Goal: Information Seeking & Learning: Understand process/instructions

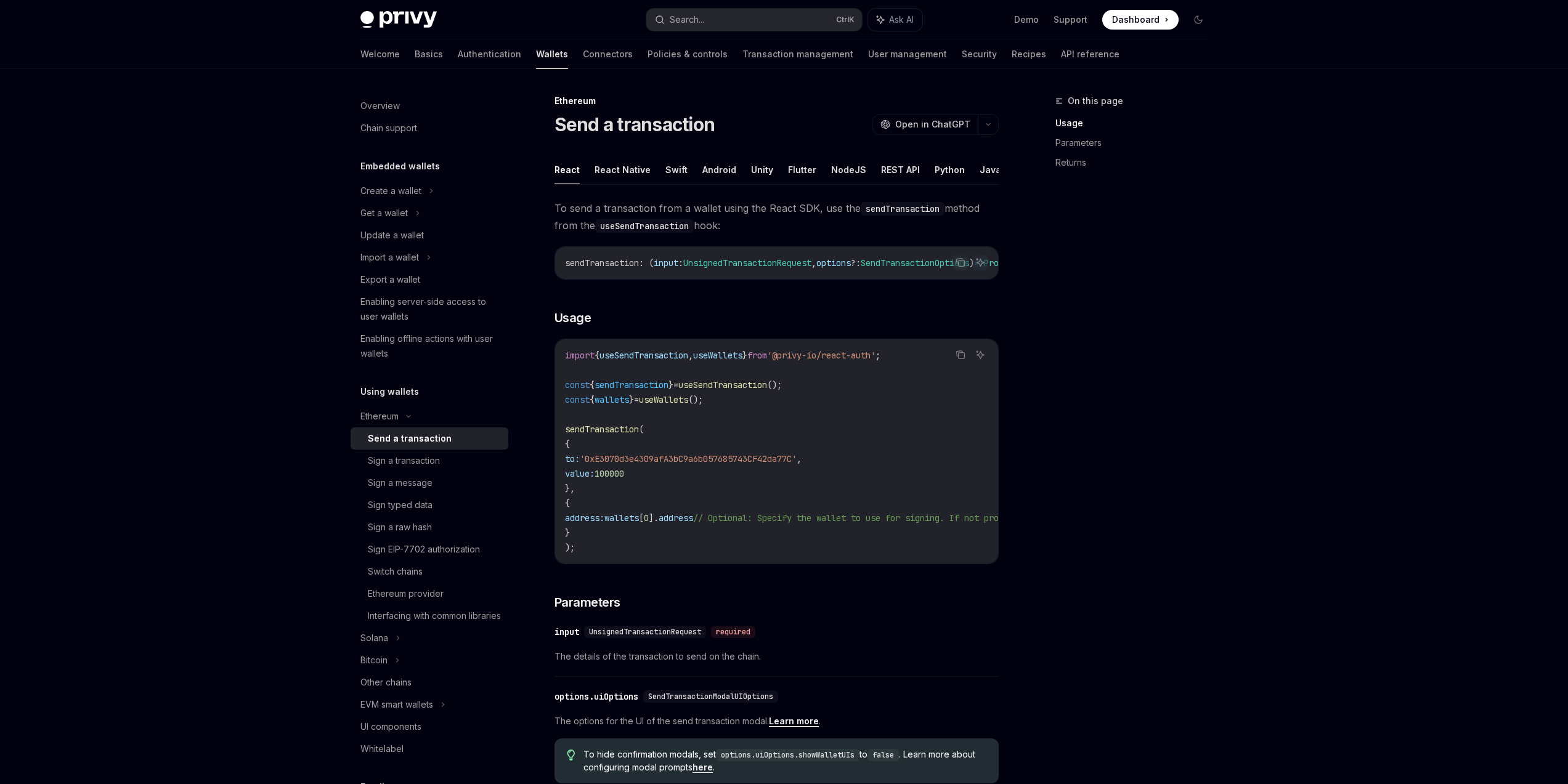
click at [1152, 12] on span at bounding box center [1140, 20] width 77 height 20
click at [457, 61] on link "Authentication" at bounding box center [489, 54] width 64 height 29
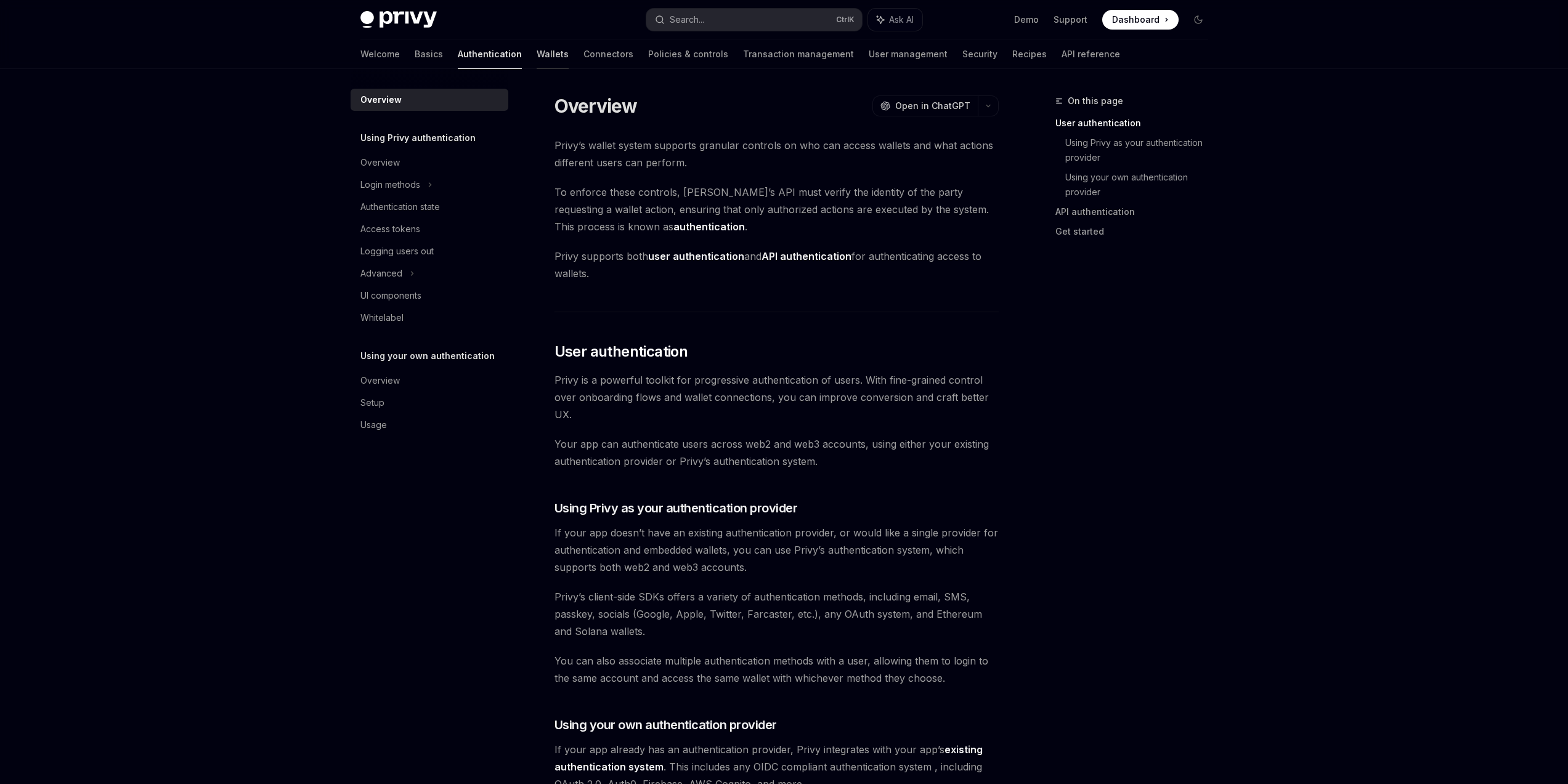
click at [537, 57] on link "Wallets" at bounding box center [552, 54] width 32 height 29
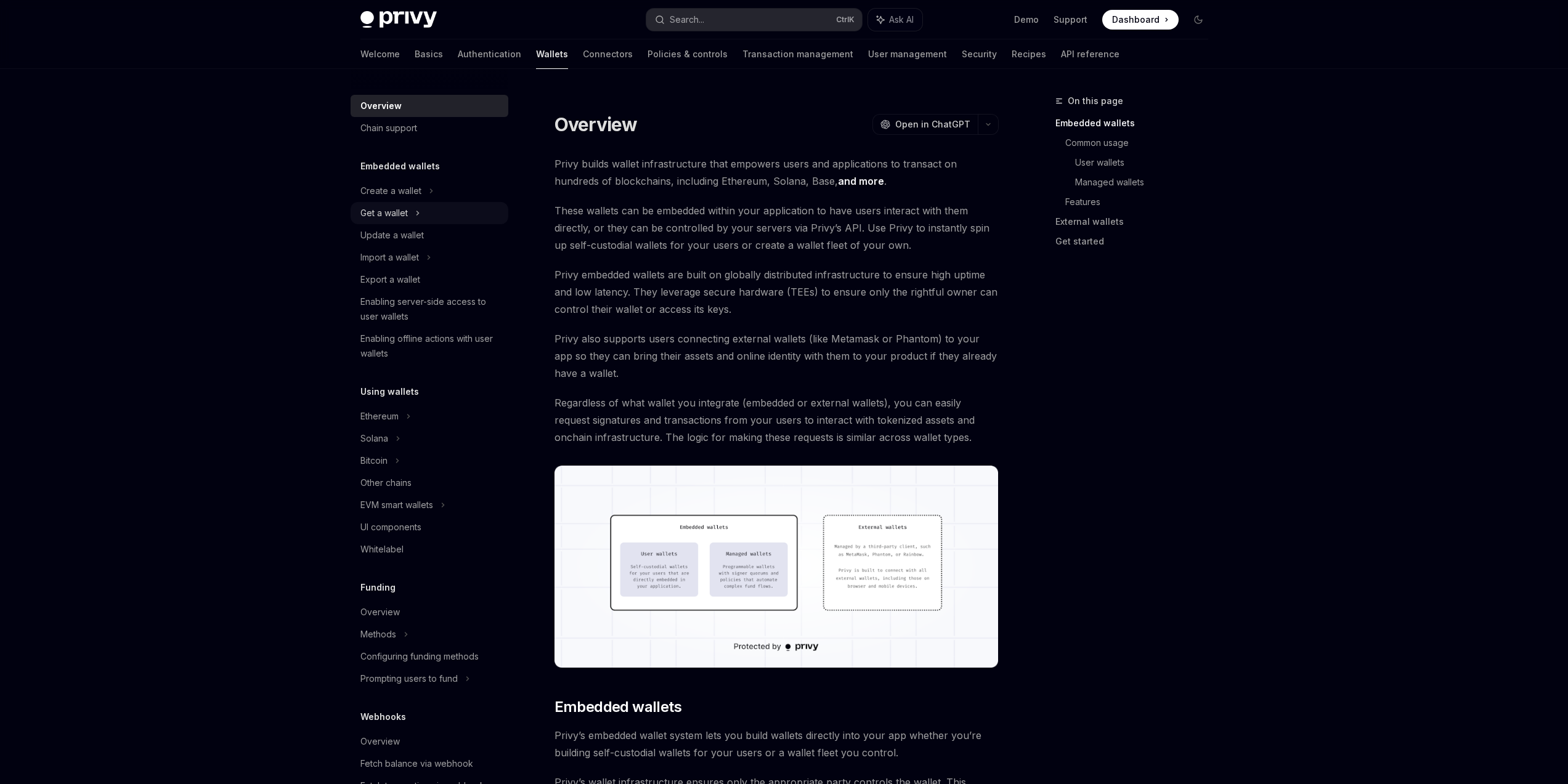
click at [429, 219] on div "Get a wallet" at bounding box center [429, 213] width 158 height 22
type textarea "*"
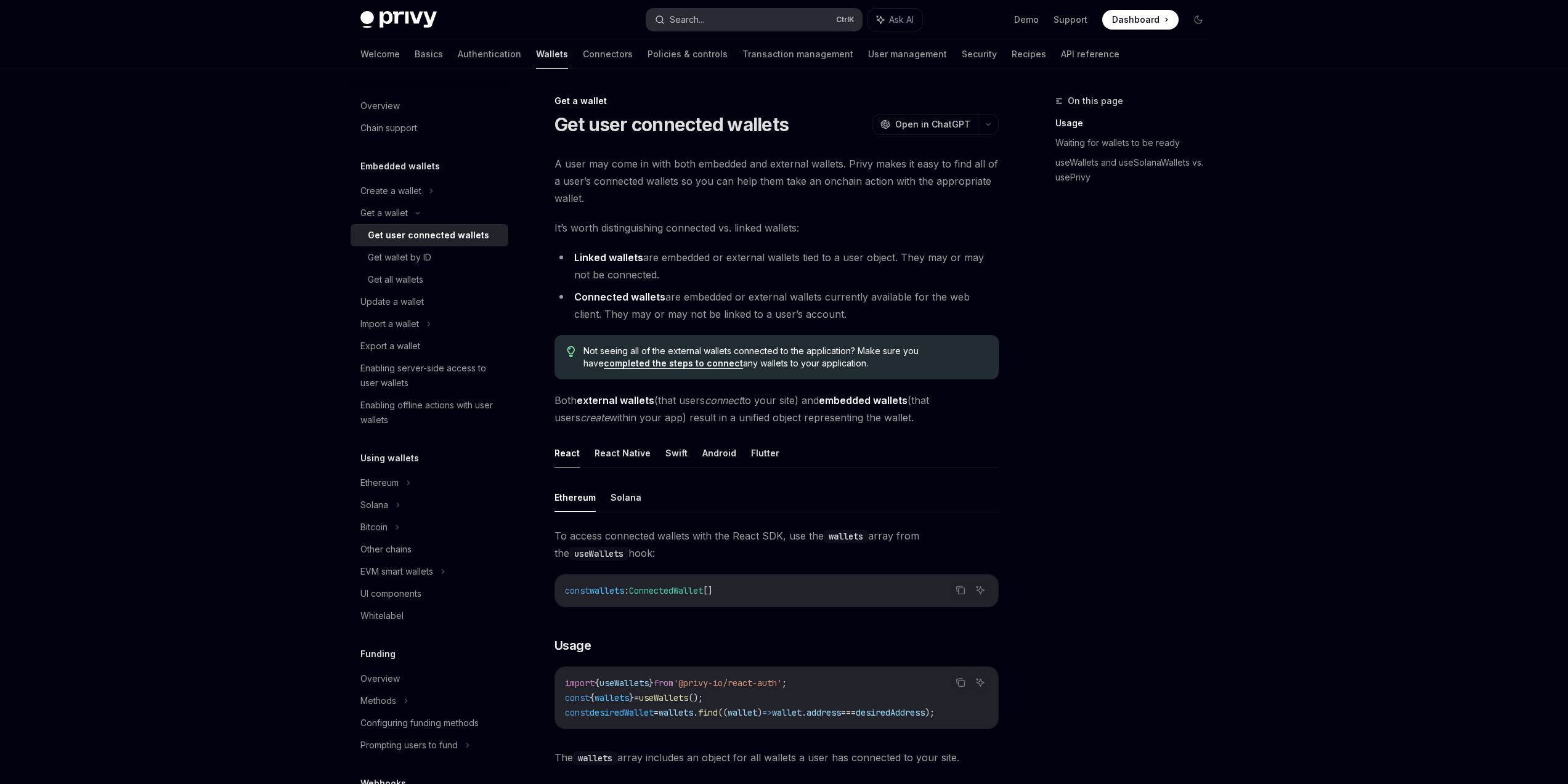
click at [704, 17] on div "Search..." at bounding box center [687, 19] width 35 height 15
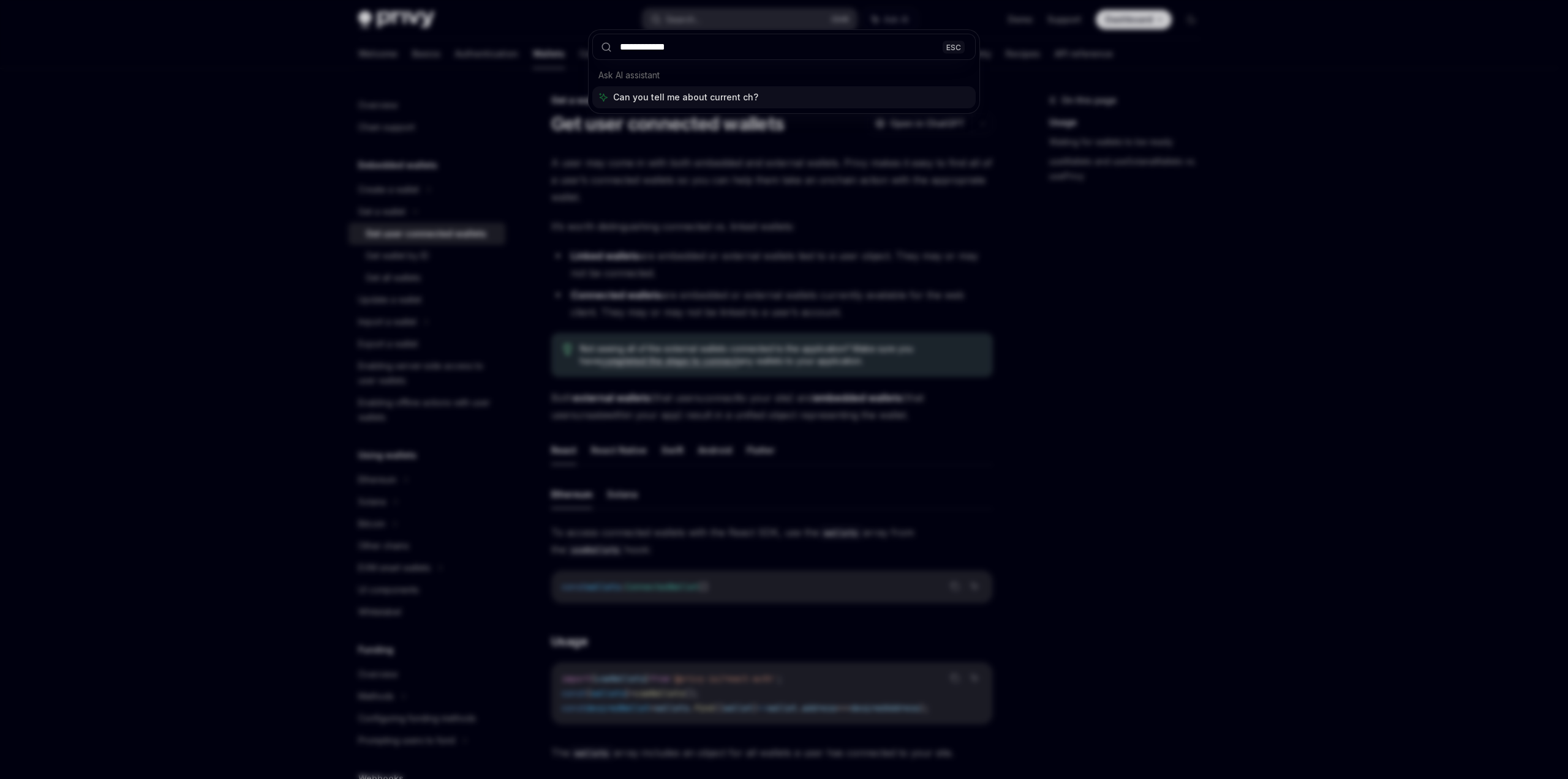
type input "**********"
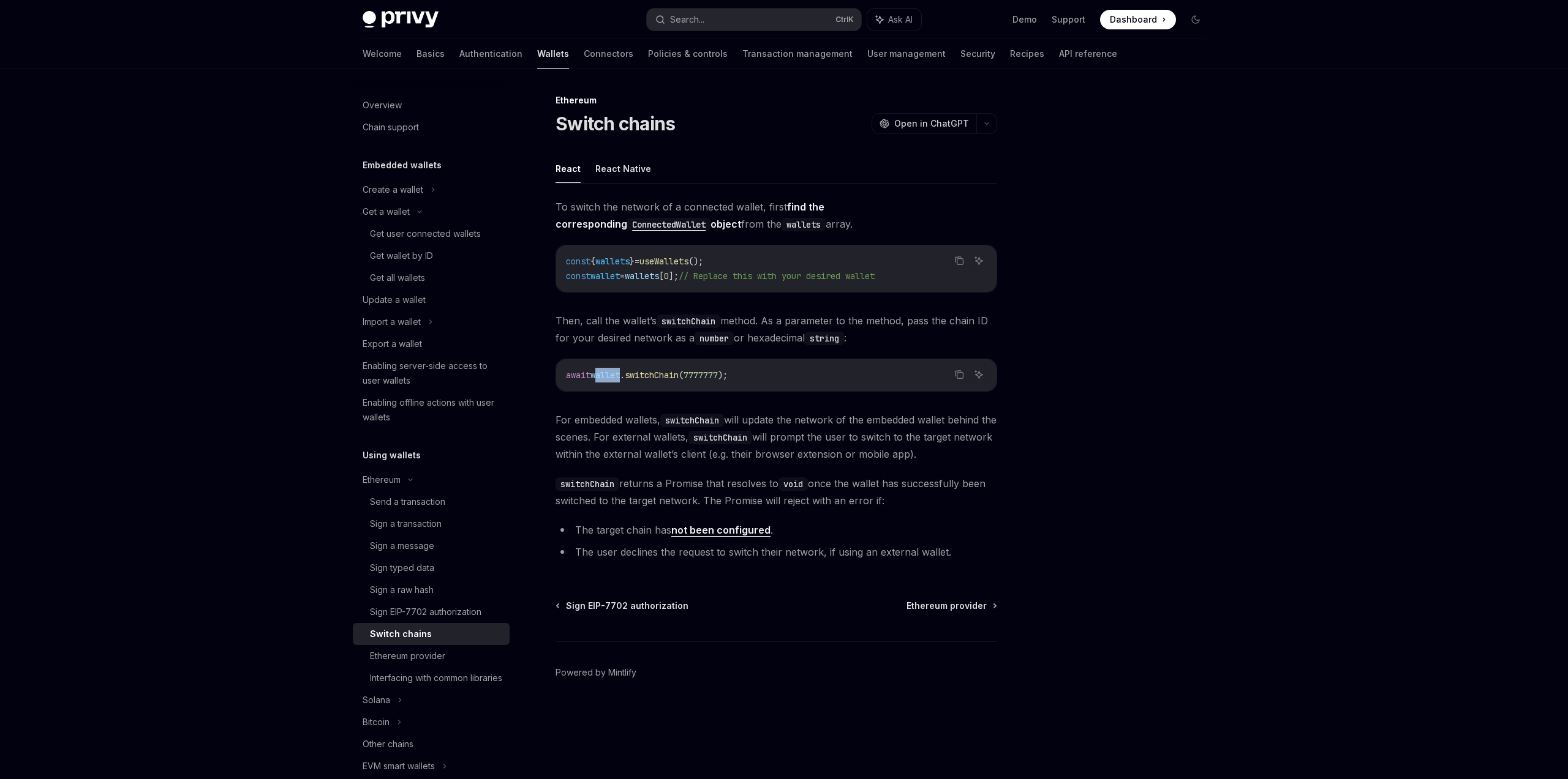
drag, startPoint x: 598, startPoint y: 379, endPoint x: 720, endPoint y: 377, distance: 122.0
click at [696, 377] on span "await wallet . switchChain ( 7777777 );" at bounding box center [647, 375] width 162 height 11
click at [718, 377] on span "7777777" at bounding box center [701, 375] width 34 height 11
click at [879, 381] on code "await wallet . switchChain ( 7777777 );" at bounding box center [777, 375] width 421 height 15
click at [447, 686] on div "Interfacing with common libraries" at bounding box center [436, 678] width 132 height 15
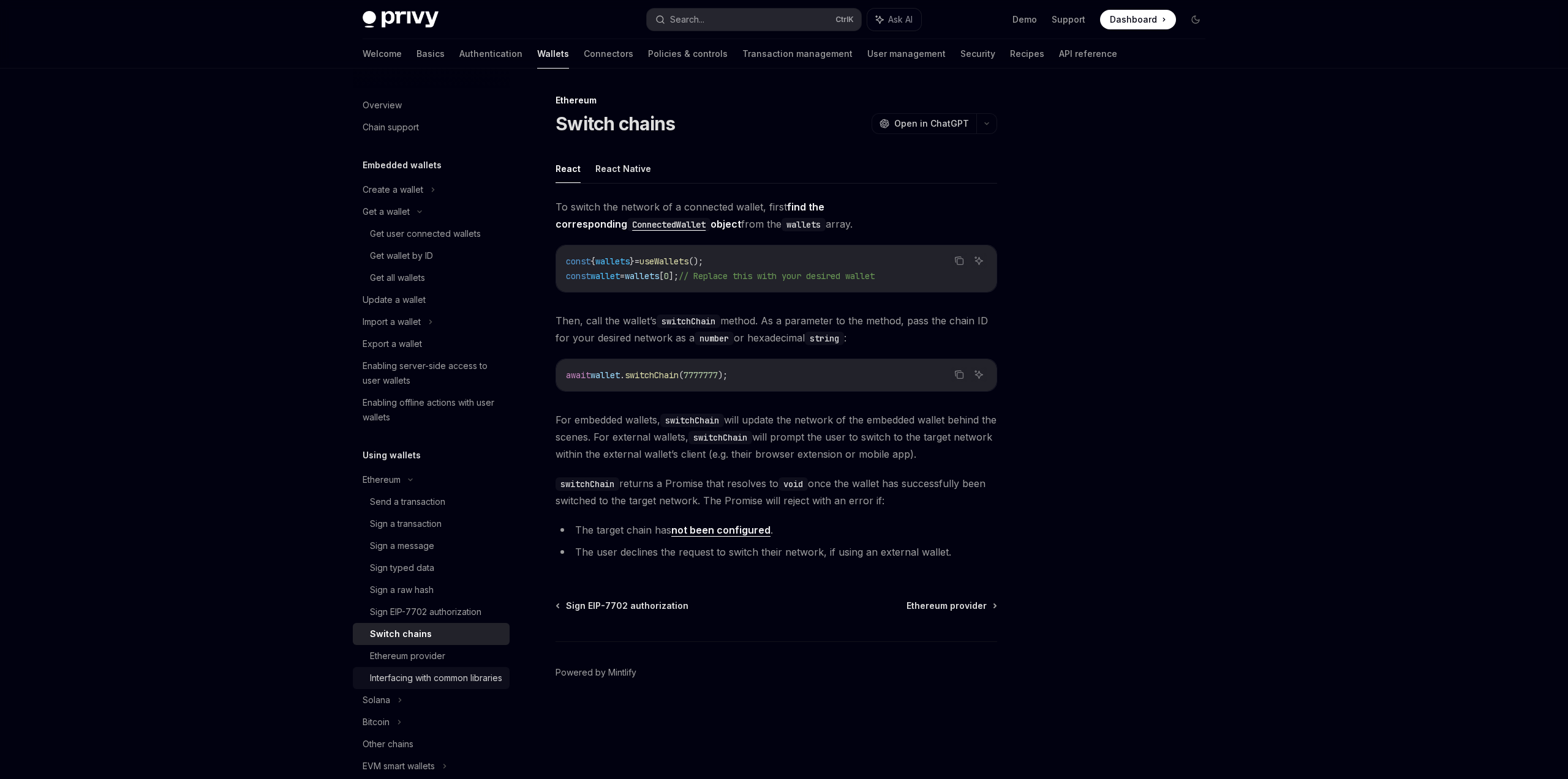
type textarea "*"
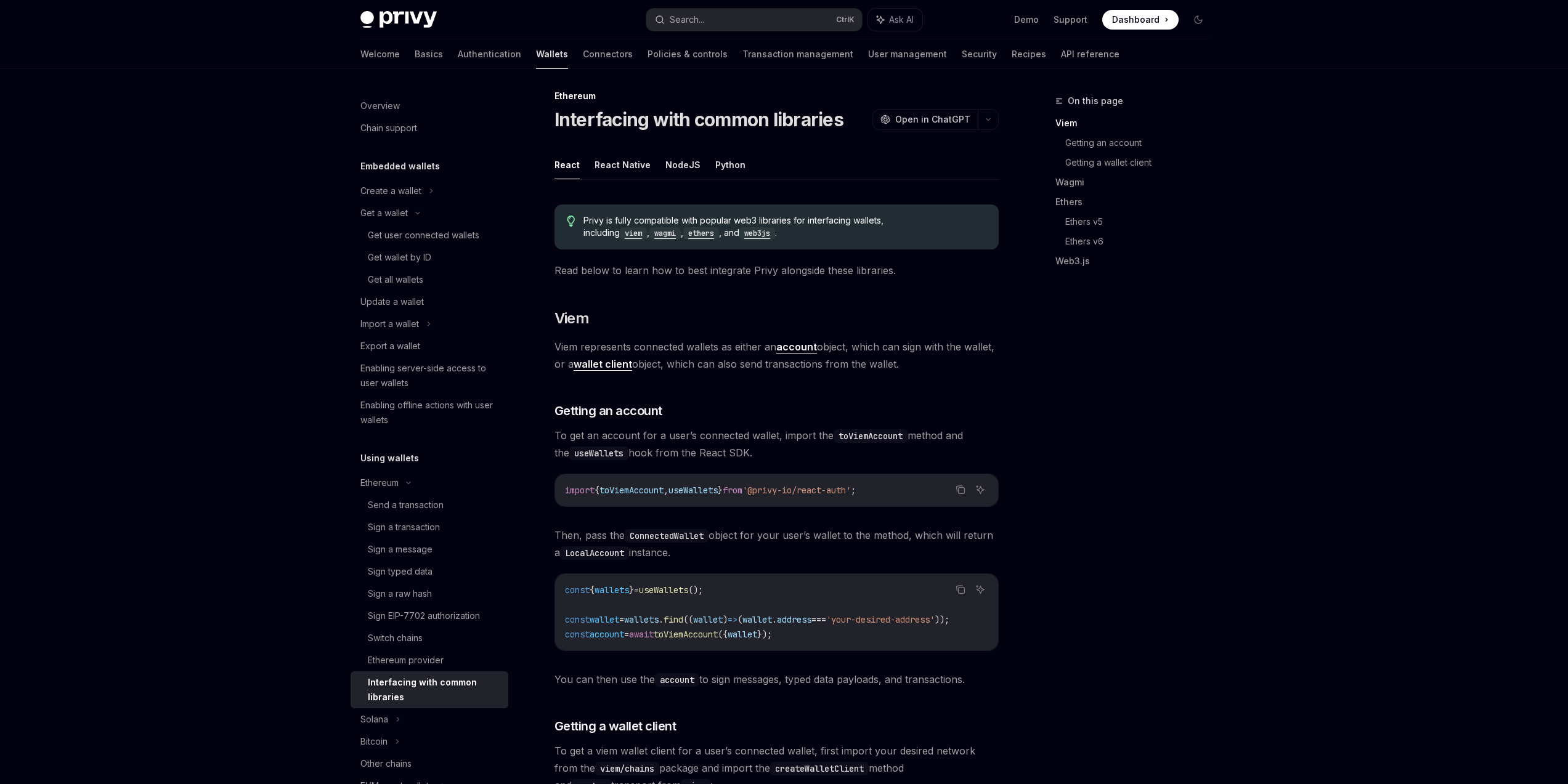
scroll to position [370, 0]
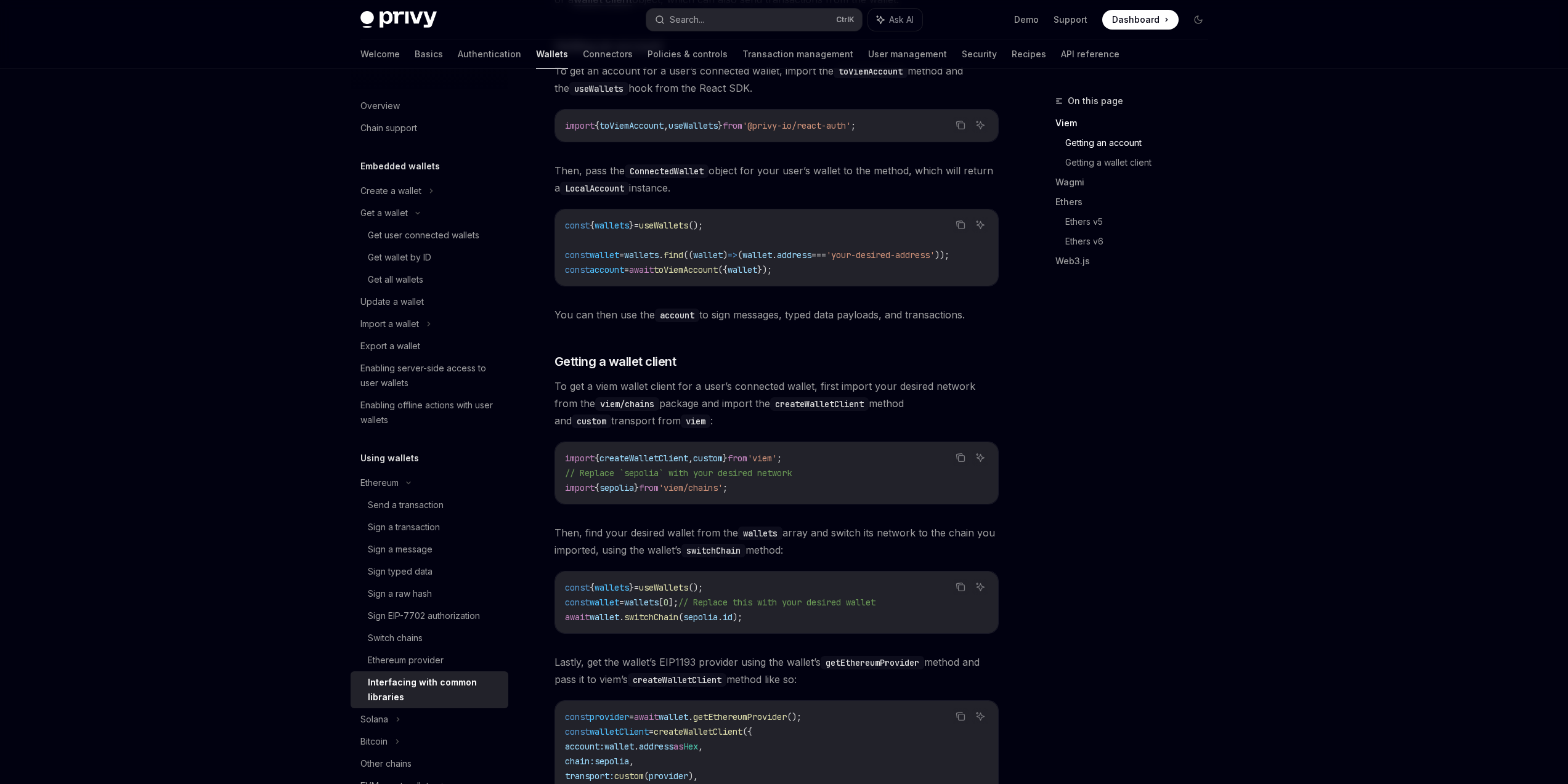
drag, startPoint x: 628, startPoint y: 622, endPoint x: 679, endPoint y: 626, distance: 51.2
click at [633, 622] on span "await wallet . switchChain ( sepolia . id );" at bounding box center [653, 617] width 177 height 11
click at [686, 624] on code "const { wallets } = useWallets (); const wallet = wallets [ 0 ]; // Replace thi…" at bounding box center [777, 602] width 423 height 45
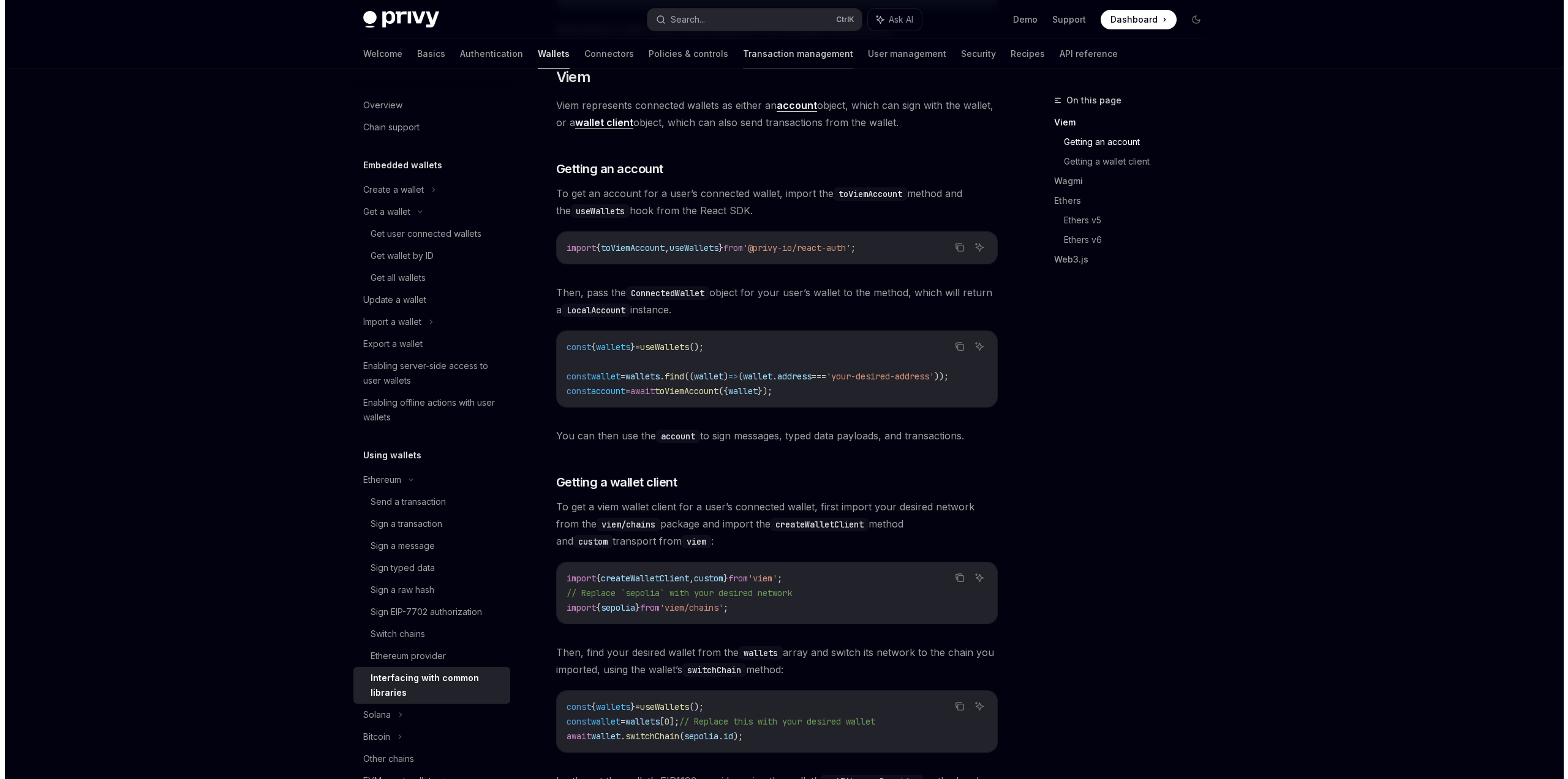
scroll to position [147, 0]
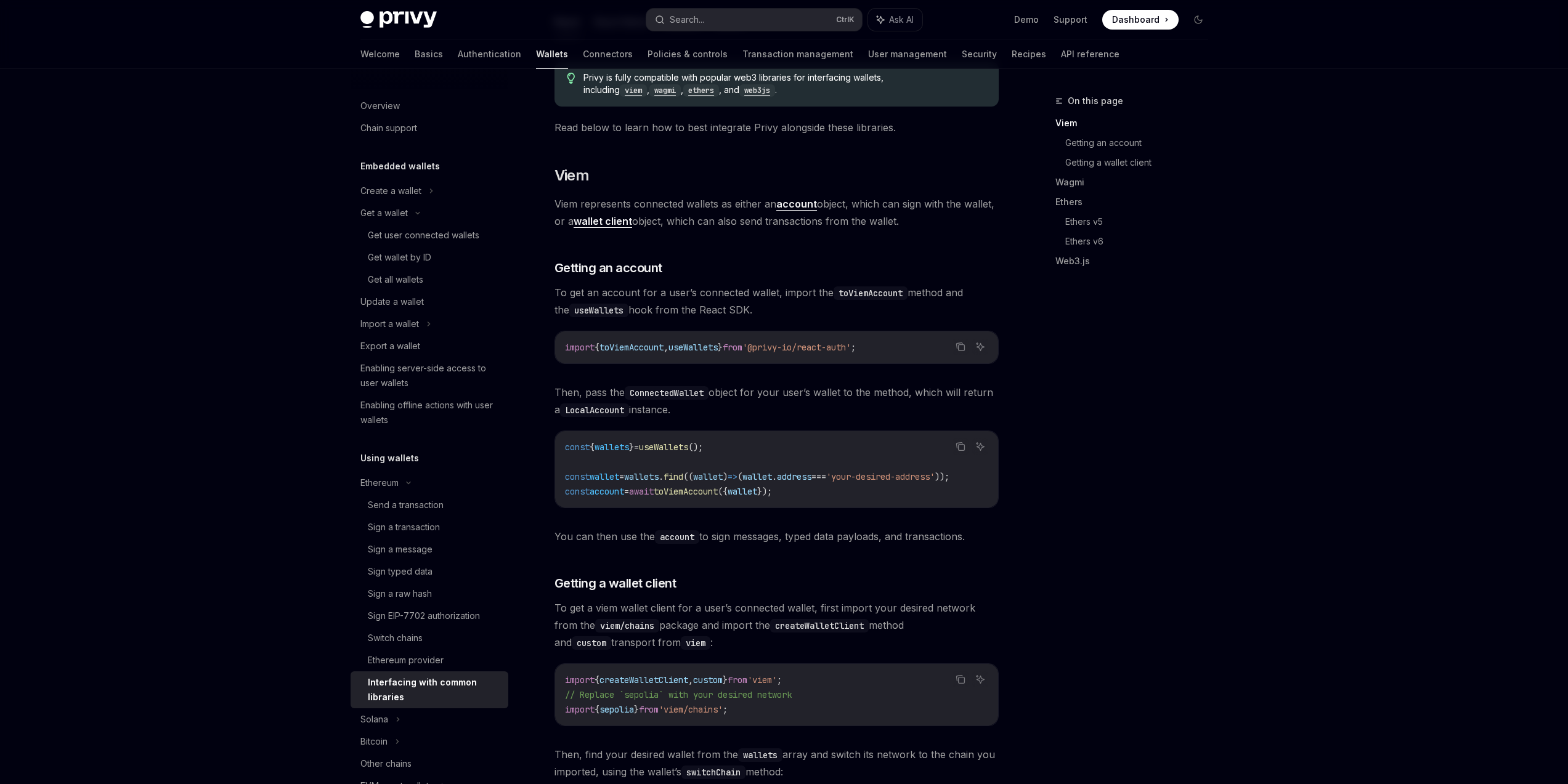
click at [760, 33] on div "Privy Docs home page Search... Ctrl K Ask AI Demo Support Dashboard Dashboard S…" at bounding box center [784, 19] width 848 height 39
click at [773, 31] on div "Privy Docs home page Search... Ctrl K Ask AI Demo Support Dashboard Dashboard S…" at bounding box center [784, 19] width 848 height 39
click at [770, 26] on button "Search... Ctrl K" at bounding box center [754, 19] width 215 height 22
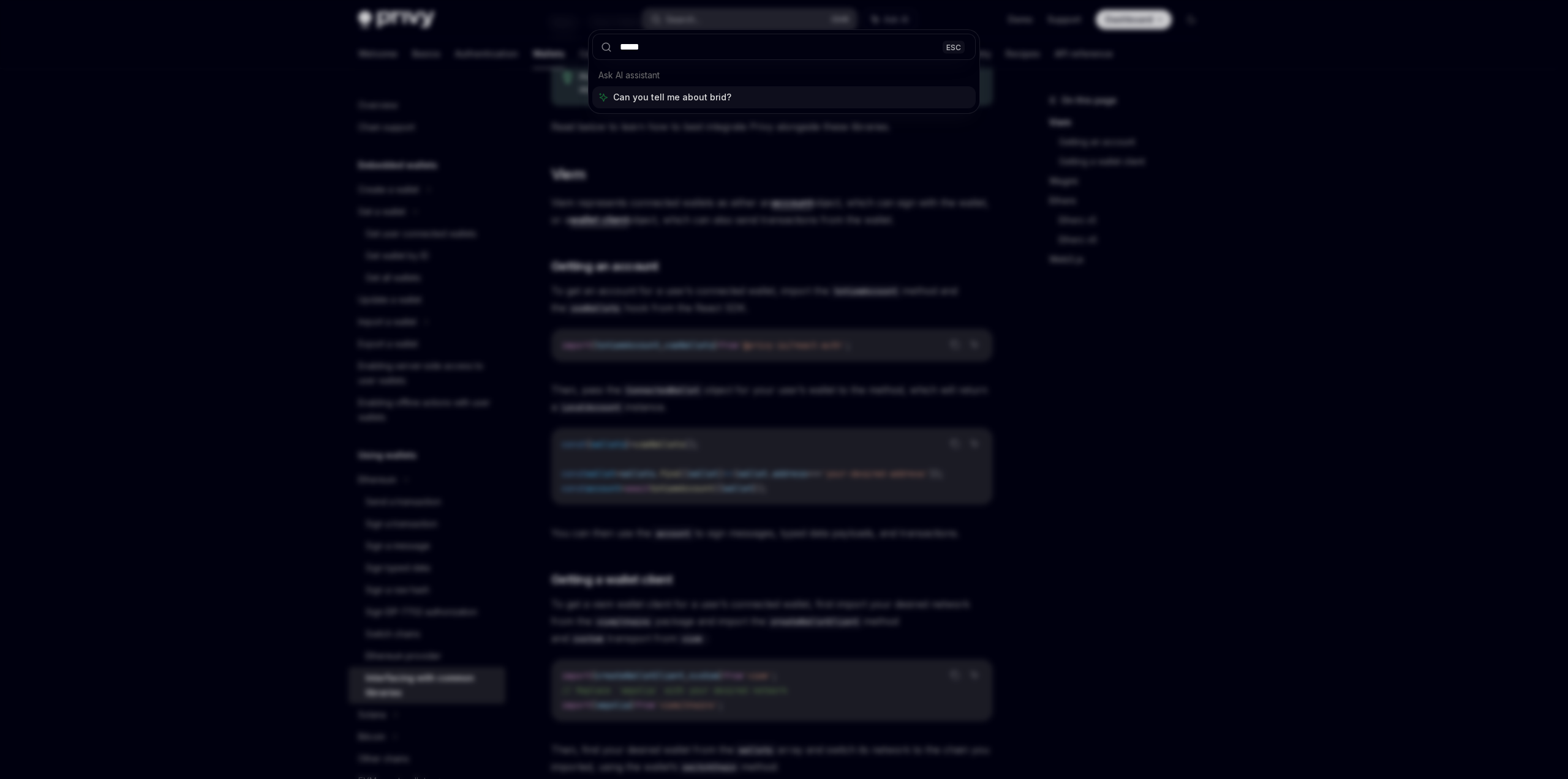
type input "******"
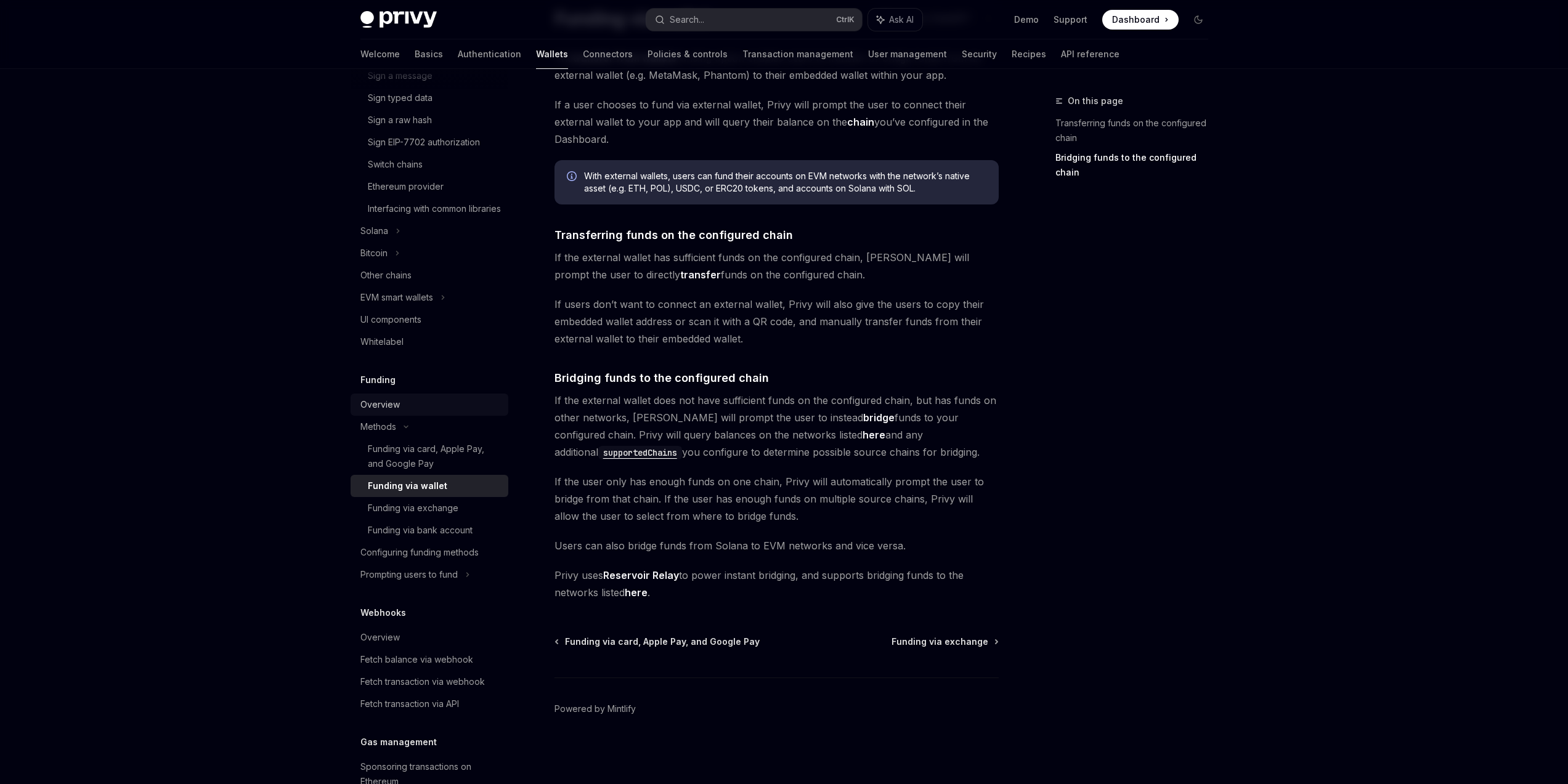
scroll to position [548, 0]
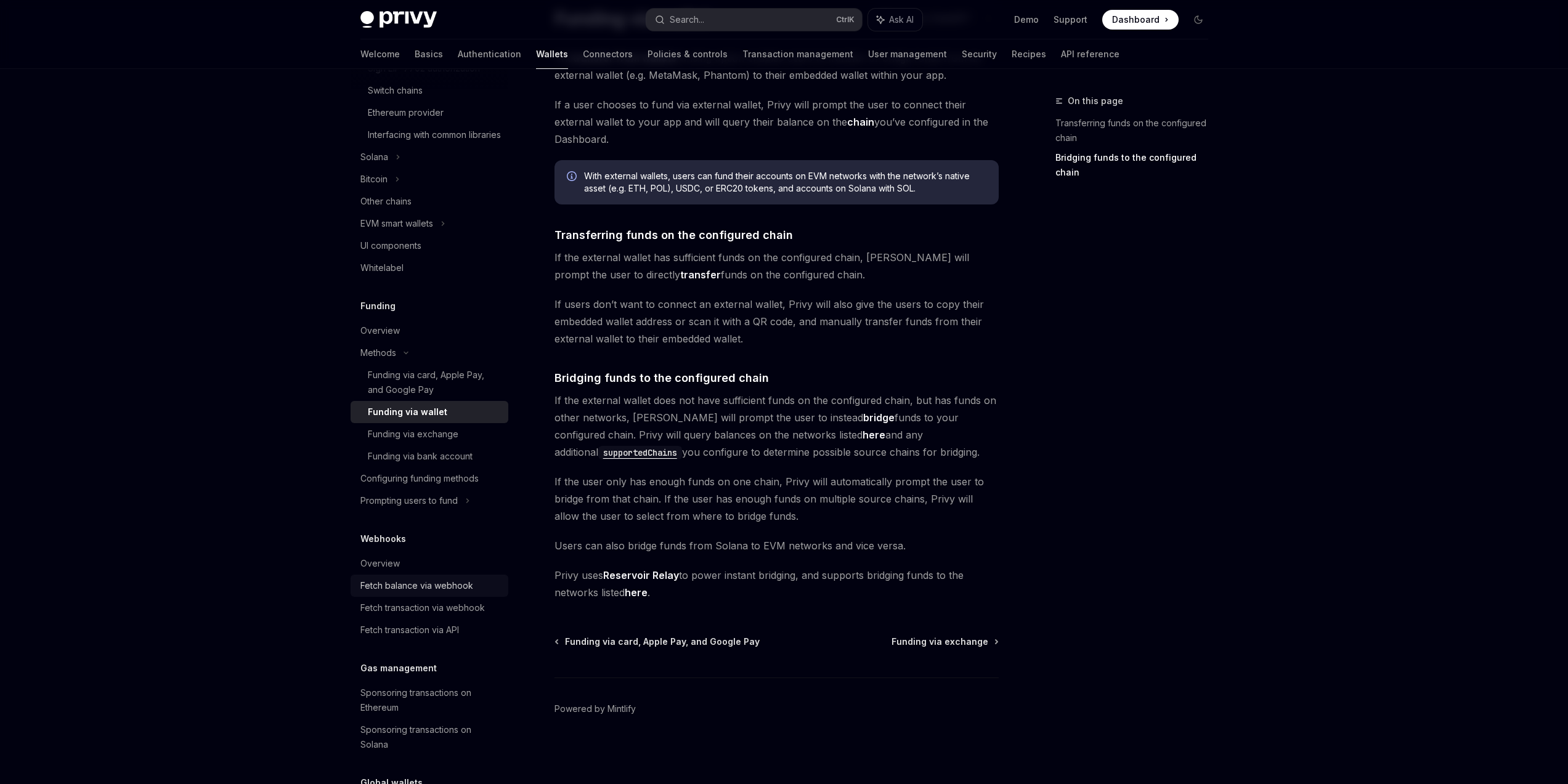
click at [449, 593] on div "Fetch balance via webhook" at bounding box center [417, 586] width 113 height 15
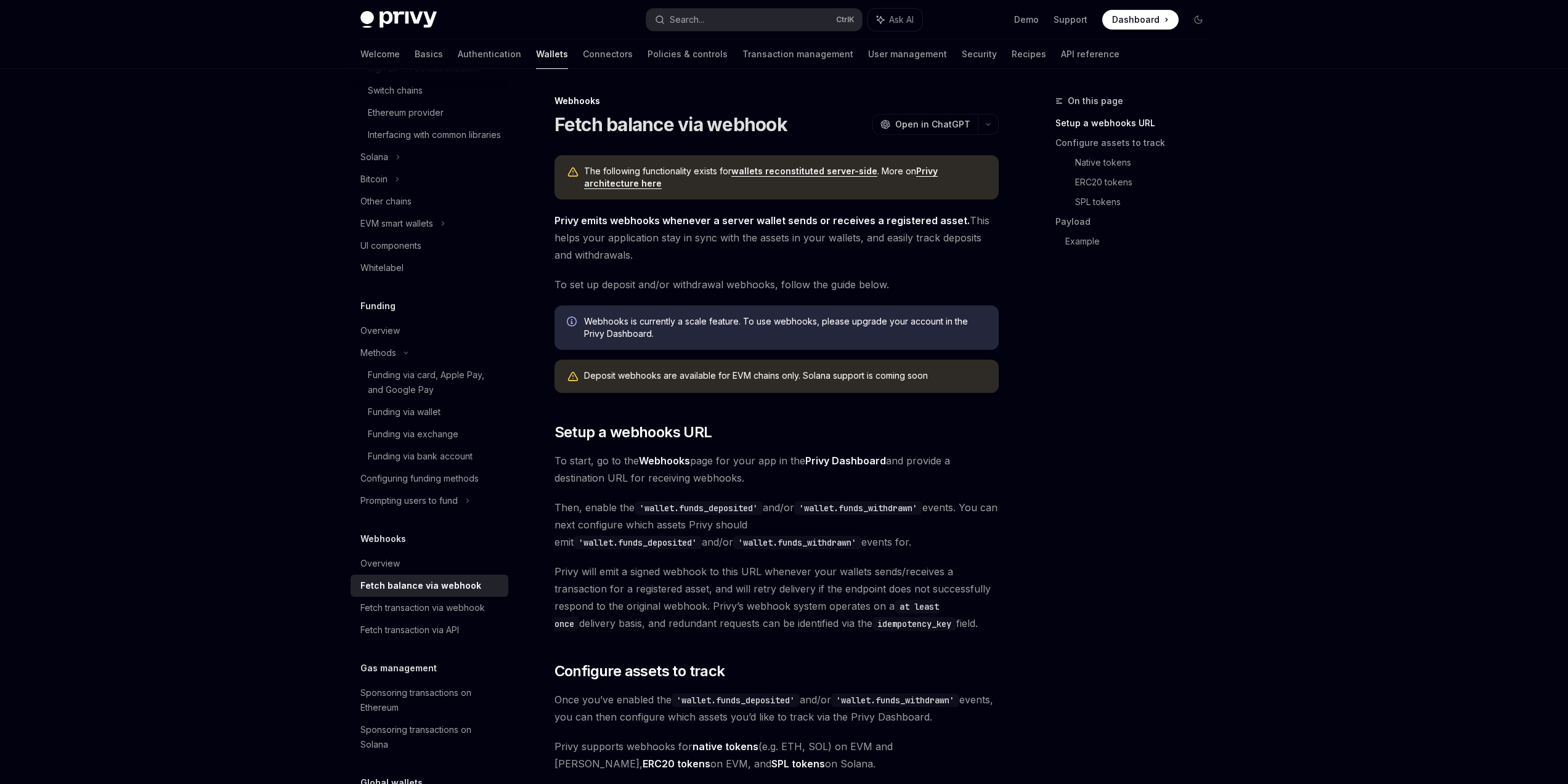
click at [454, 593] on div "Fetch balance via webhook" at bounding box center [421, 586] width 120 height 15
click at [457, 571] on div "Overview" at bounding box center [431, 563] width 141 height 15
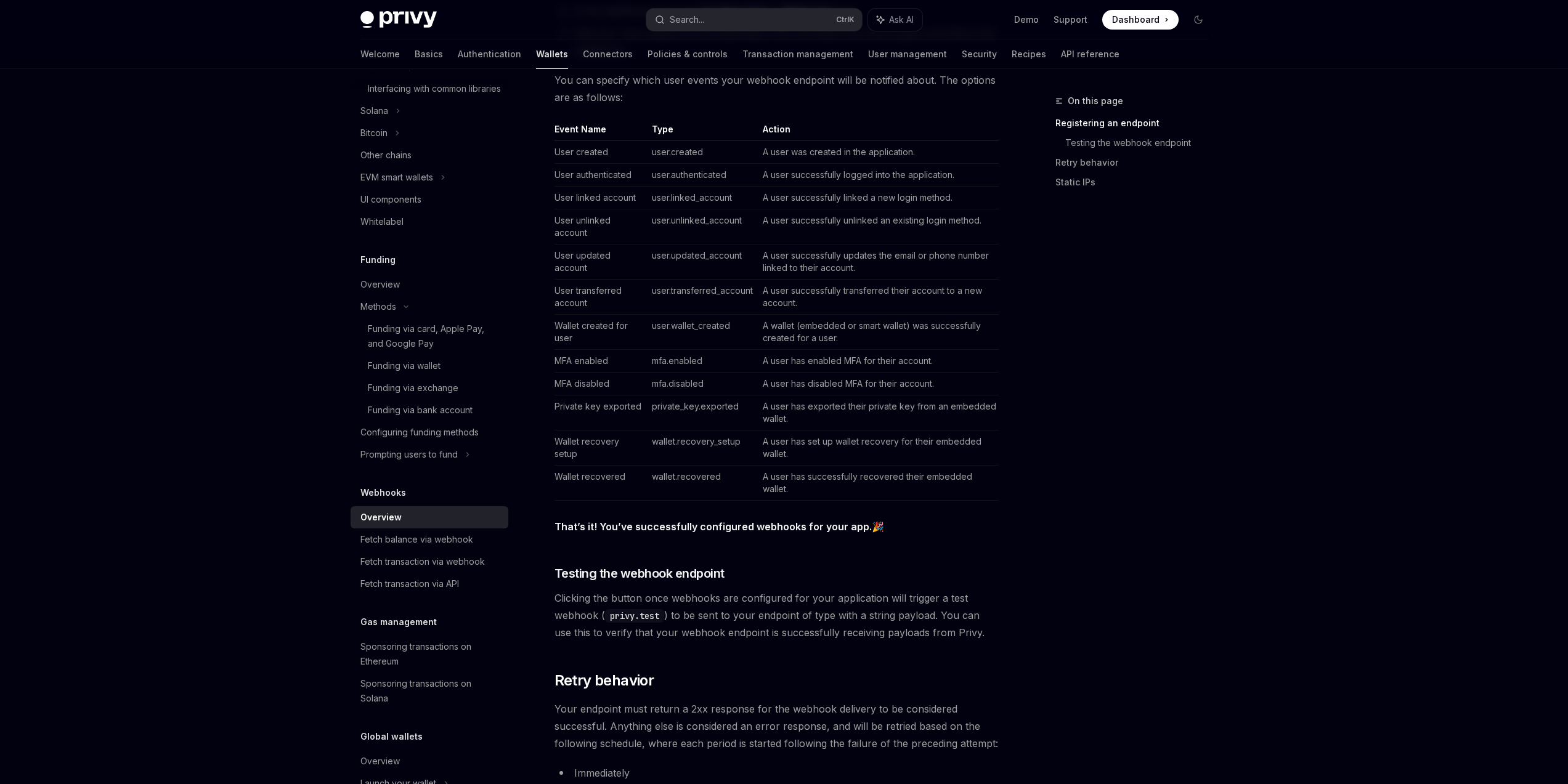
scroll to position [666, 0]
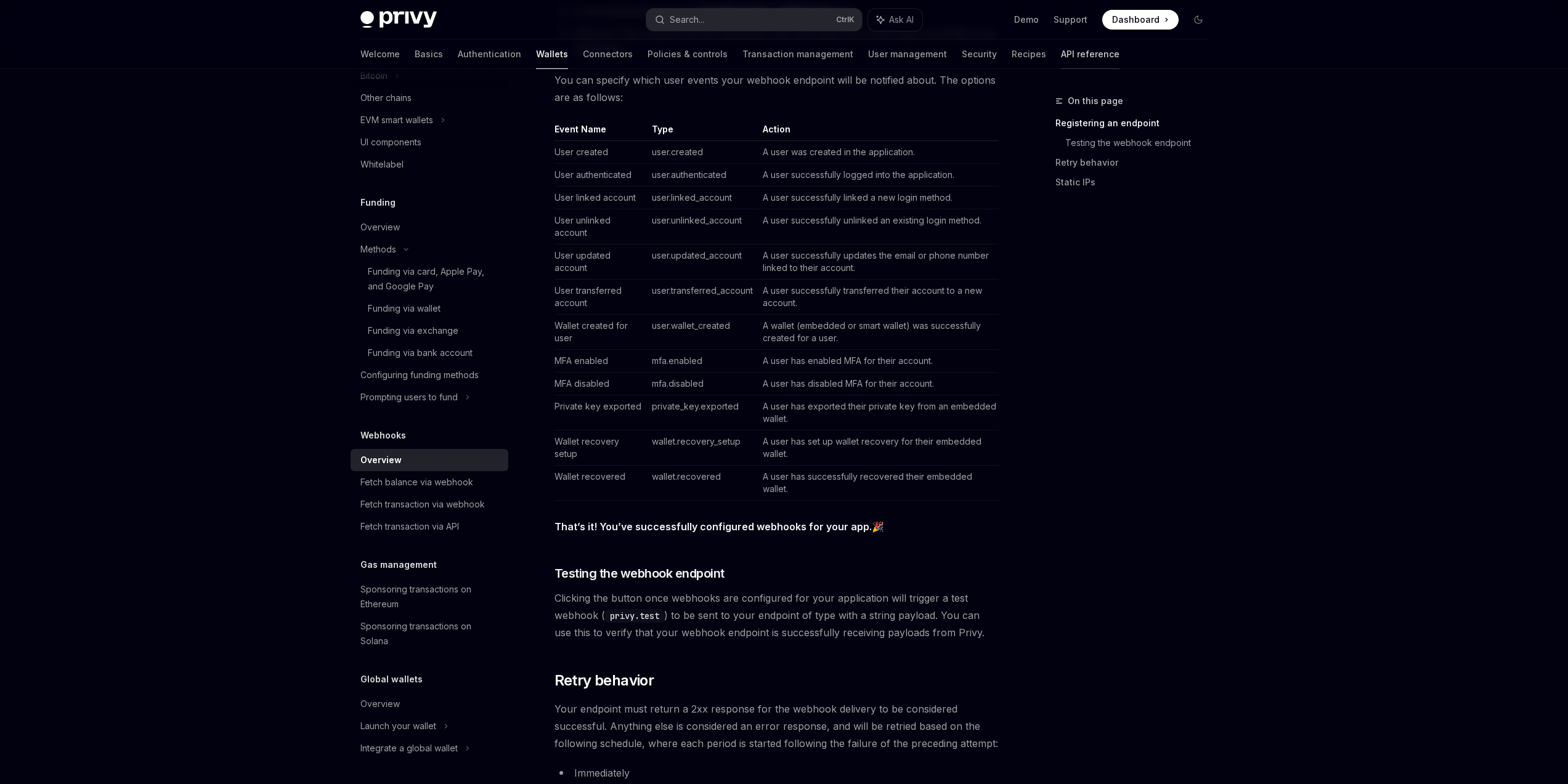
click at [1061, 57] on link "API reference" at bounding box center [1090, 54] width 58 height 29
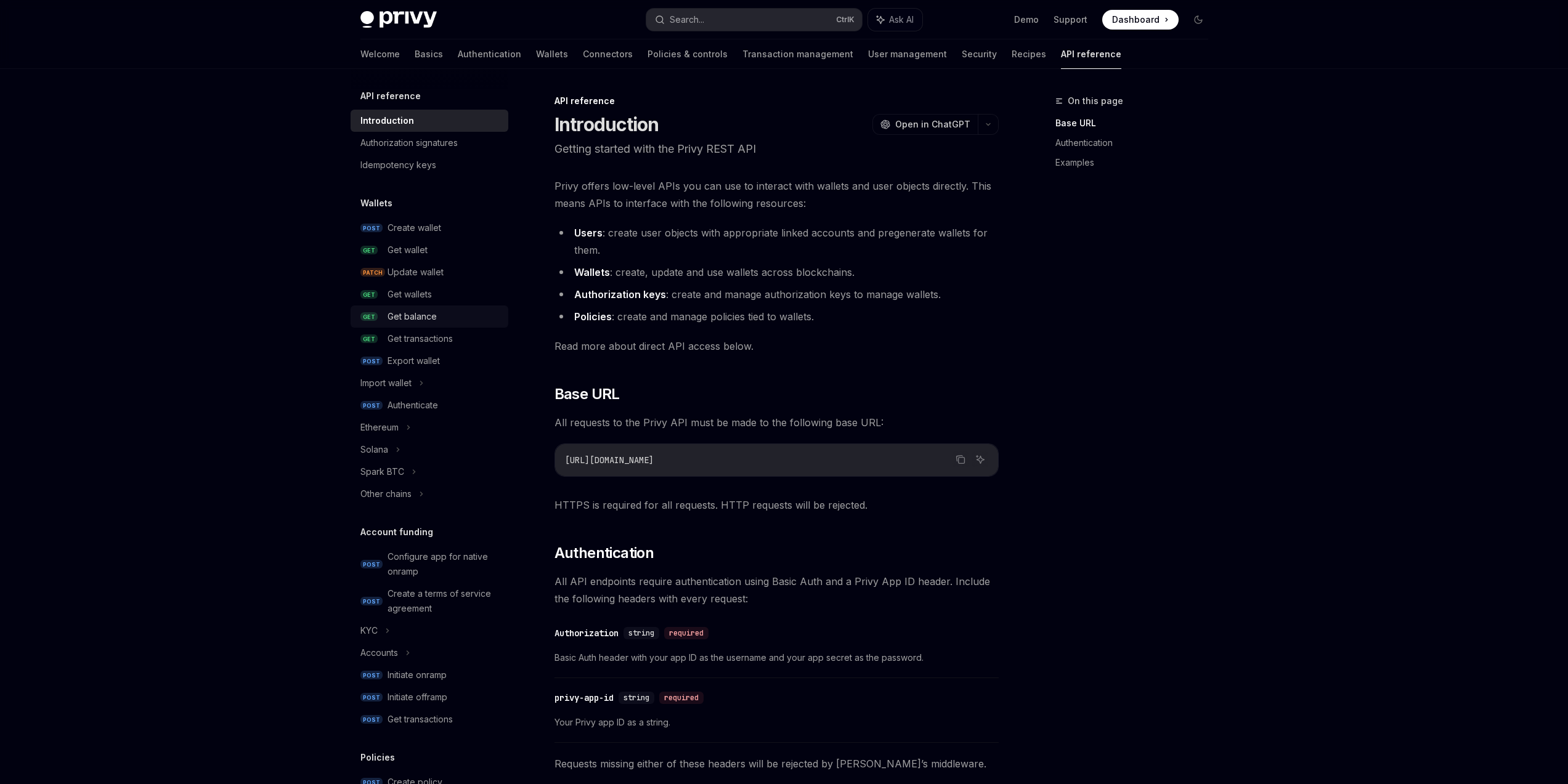
click at [431, 322] on div "Get balance" at bounding box center [413, 317] width 49 height 15
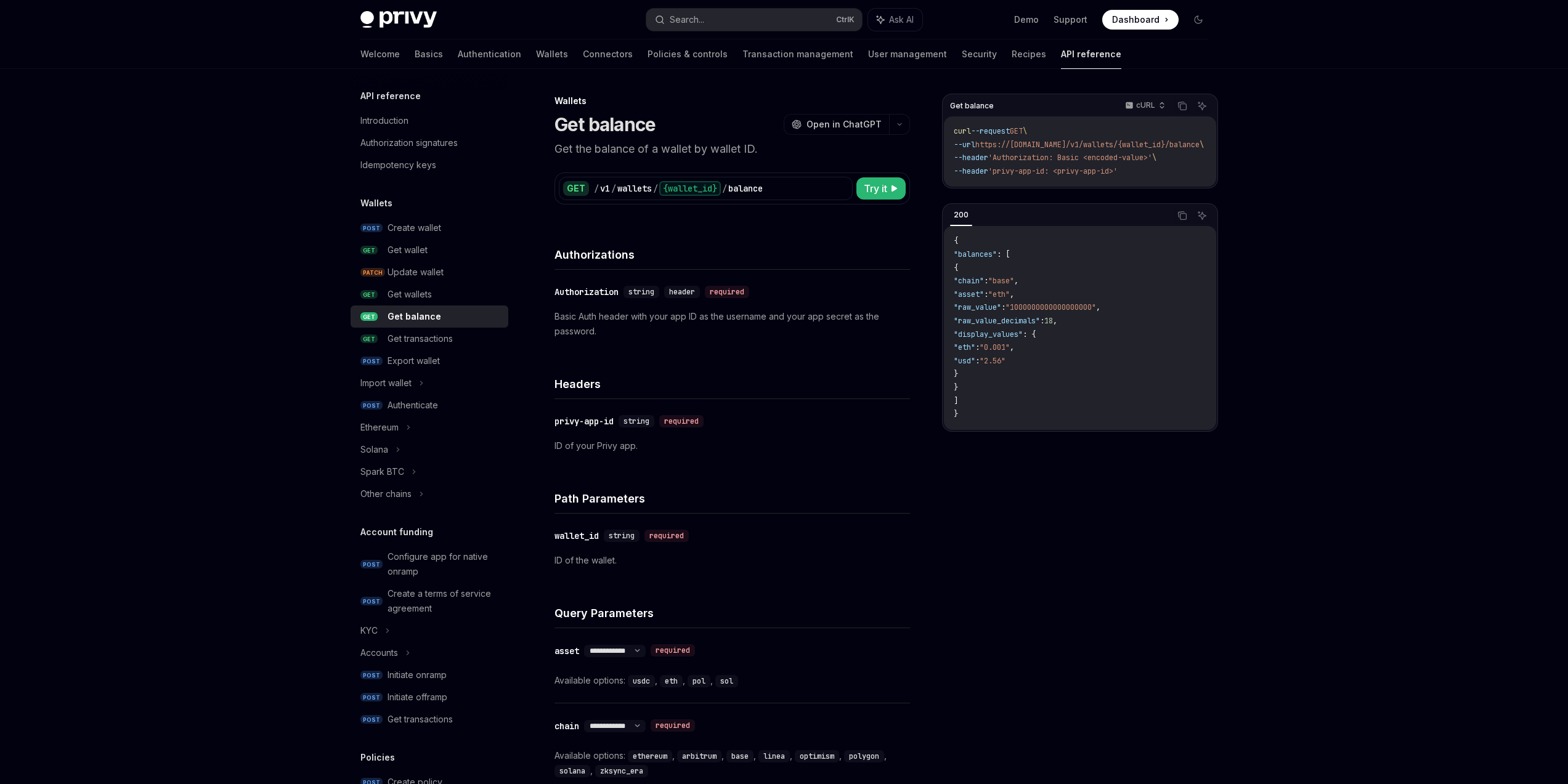
click at [431, 322] on div "Get balance" at bounding box center [414, 317] width 54 height 15
type textarea "*"
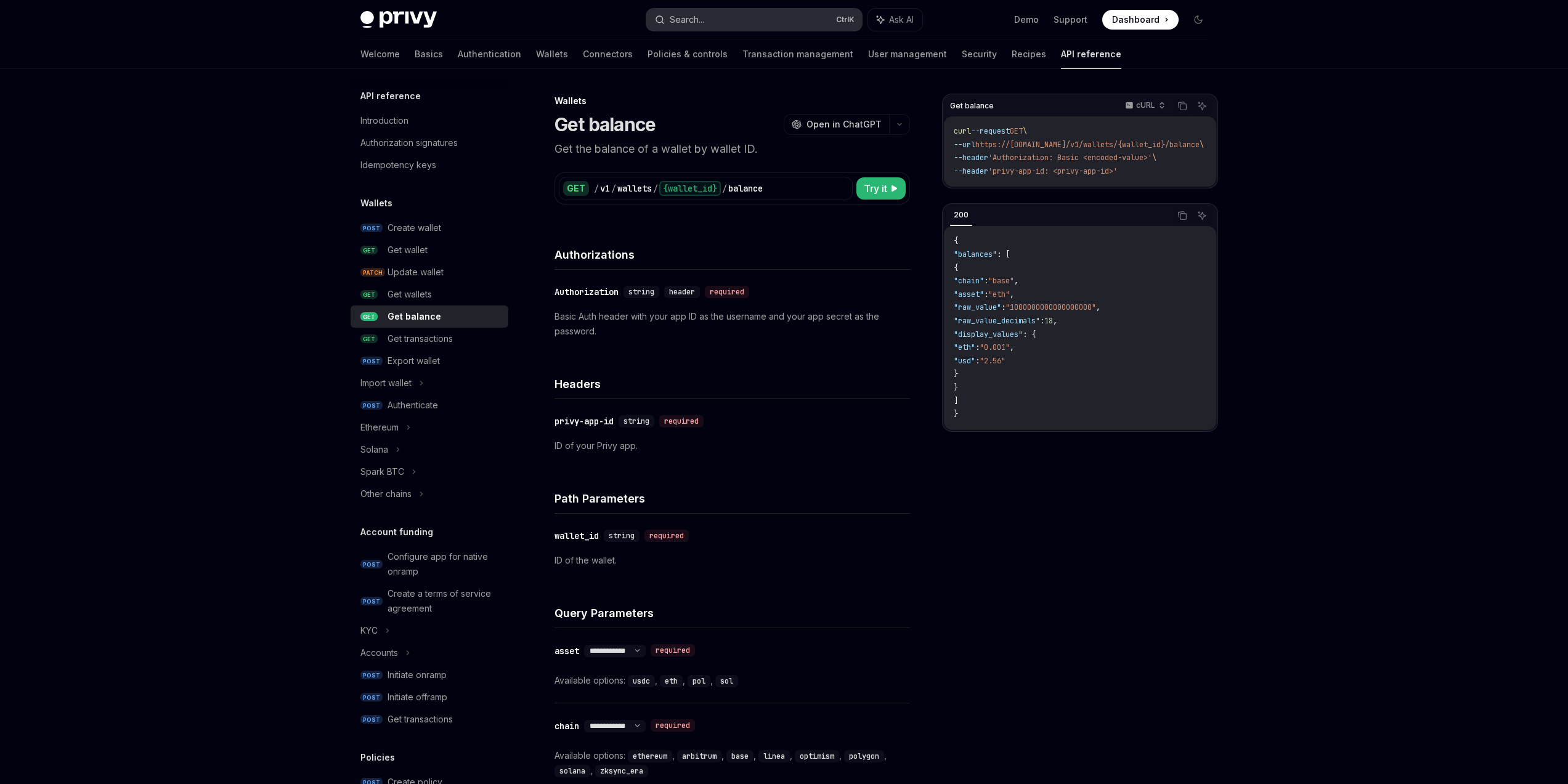
click at [738, 23] on button "Search... Ctrl K" at bounding box center [754, 19] width 215 height 22
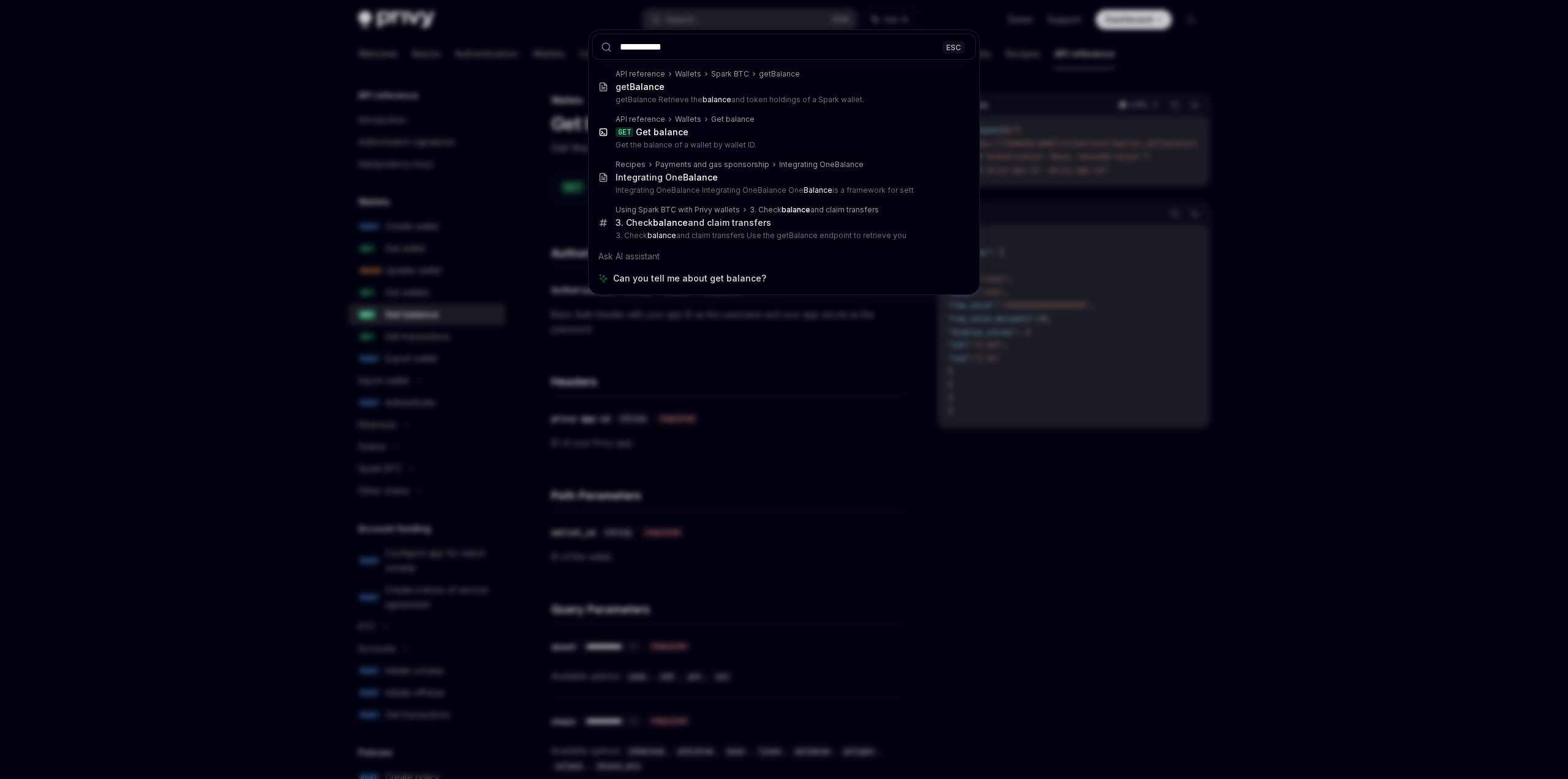
type input "**********"
click at [866, 400] on div "**********" at bounding box center [784, 389] width 1568 height 779
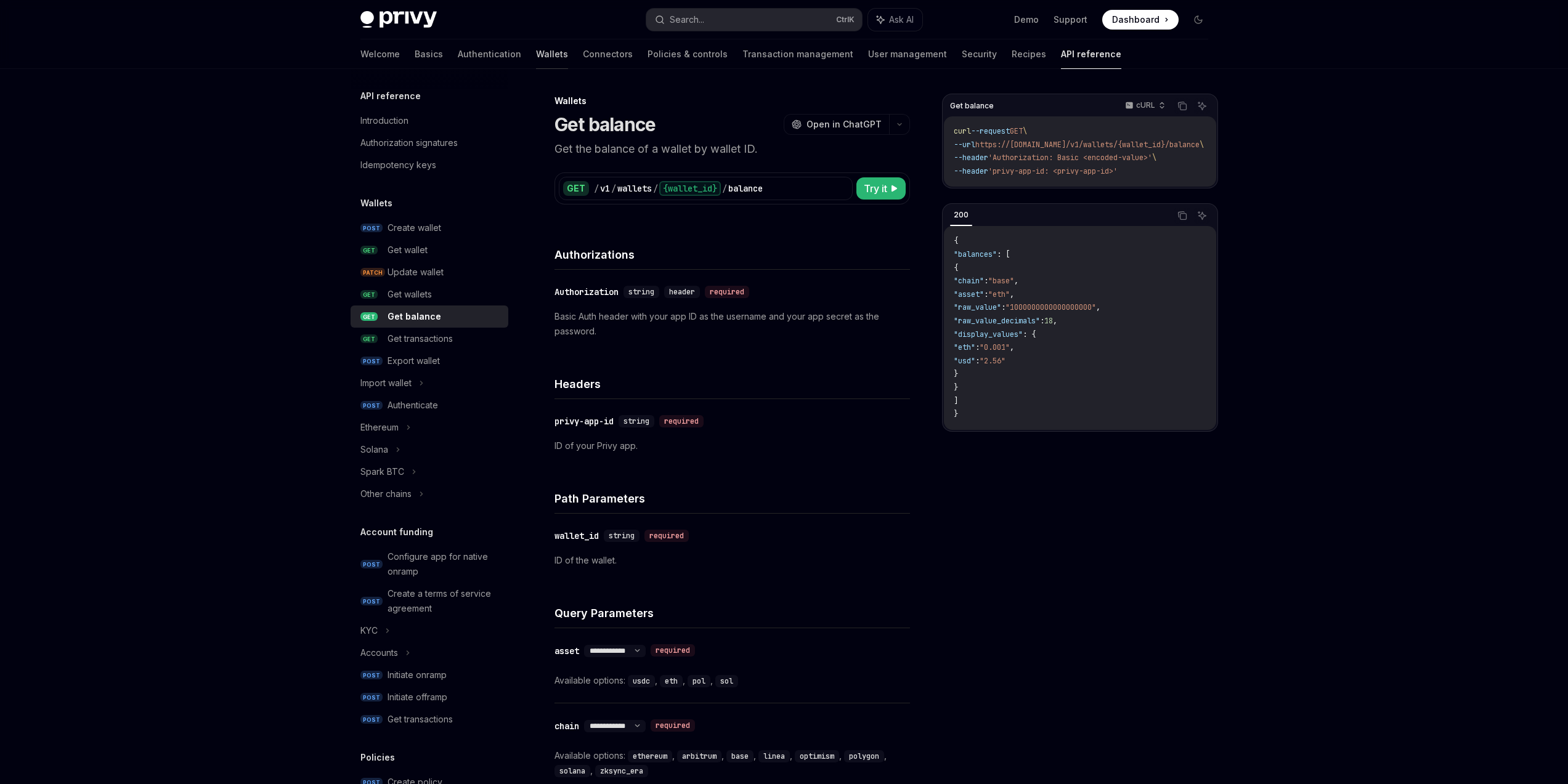
click at [536, 55] on link "Wallets" at bounding box center [551, 54] width 32 height 29
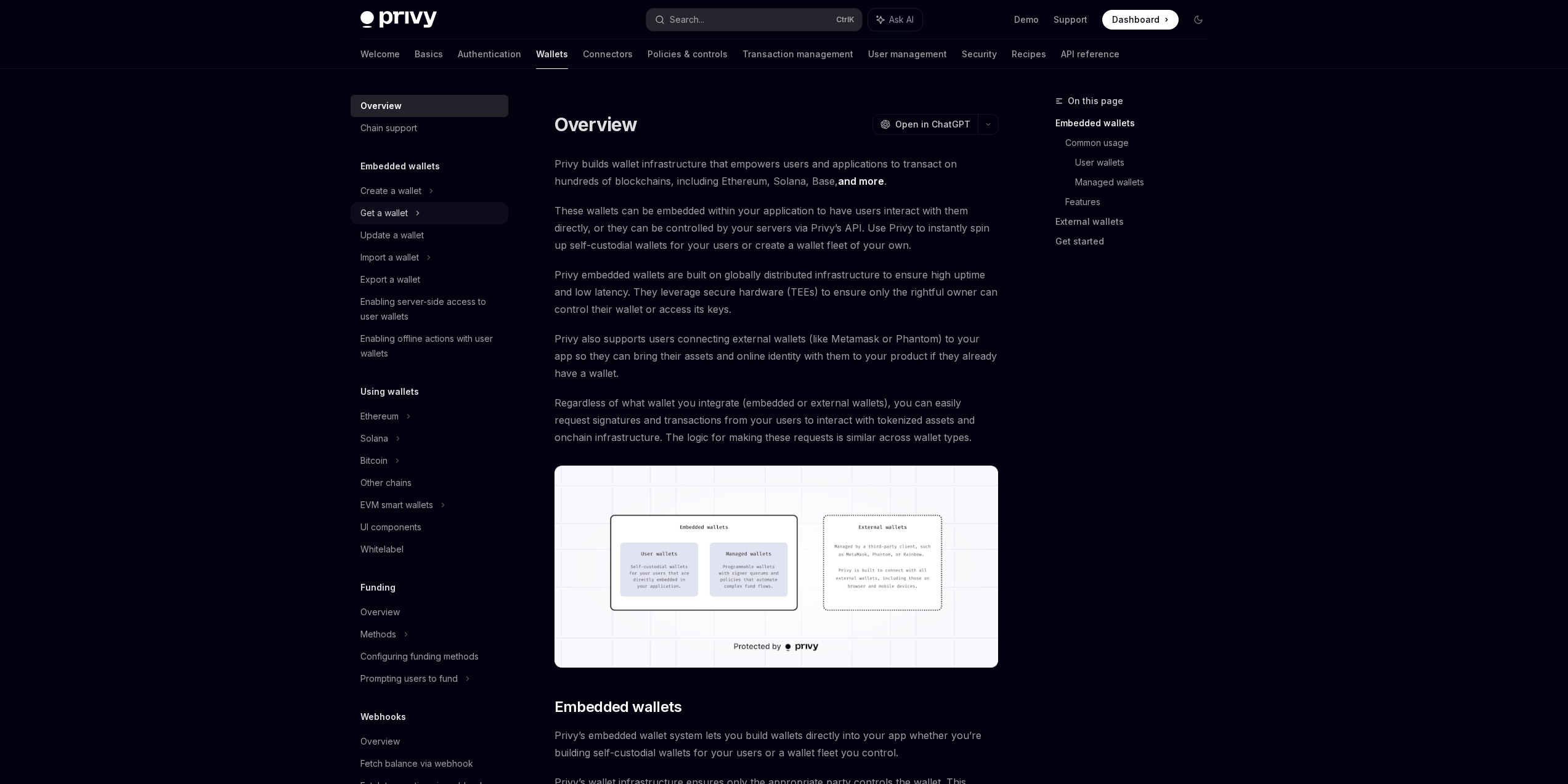
click at [463, 219] on div "Get a wallet" at bounding box center [429, 213] width 158 height 22
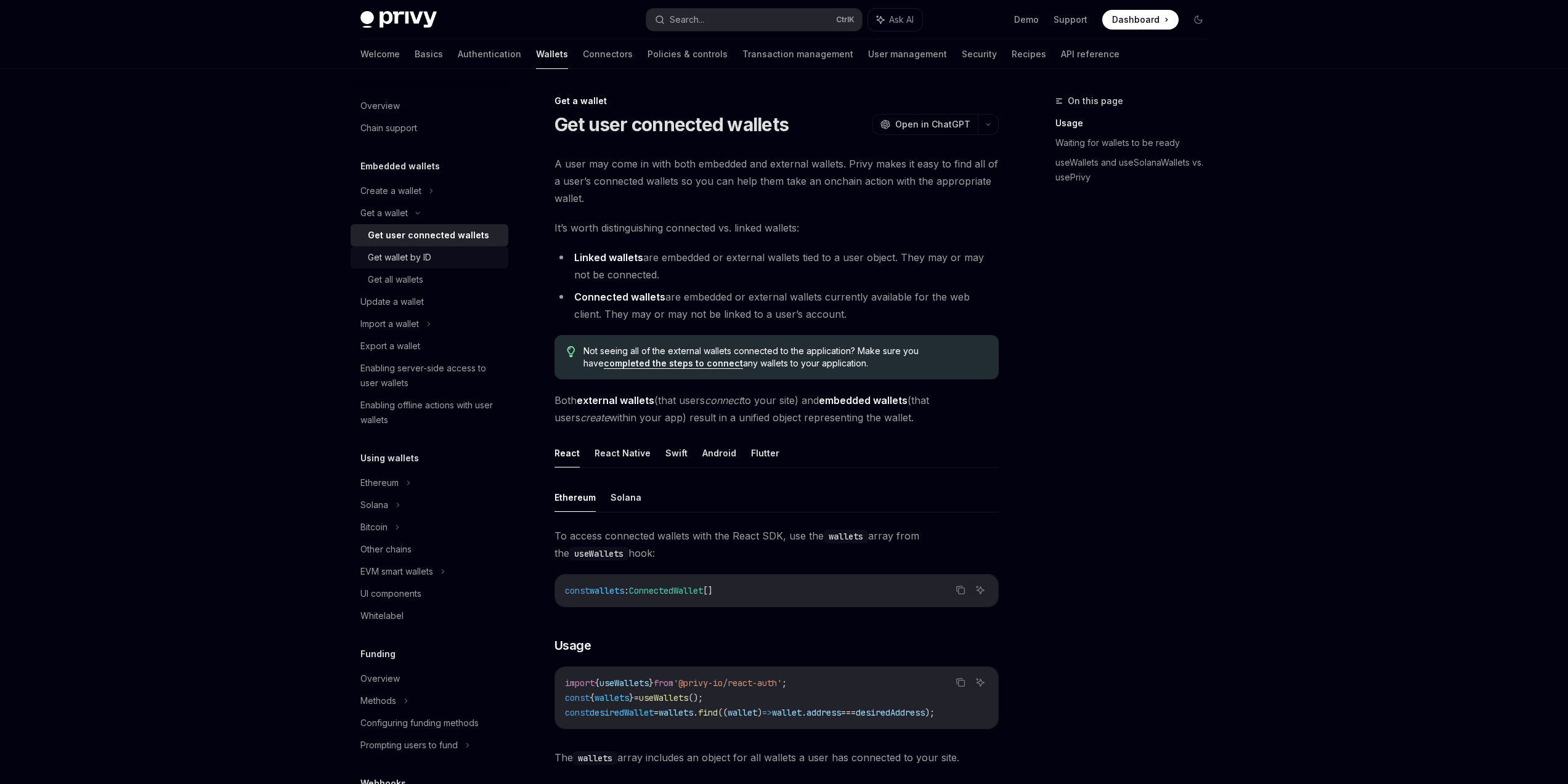
click at [452, 264] on div "Get wallet by ID" at bounding box center [434, 257] width 133 height 15
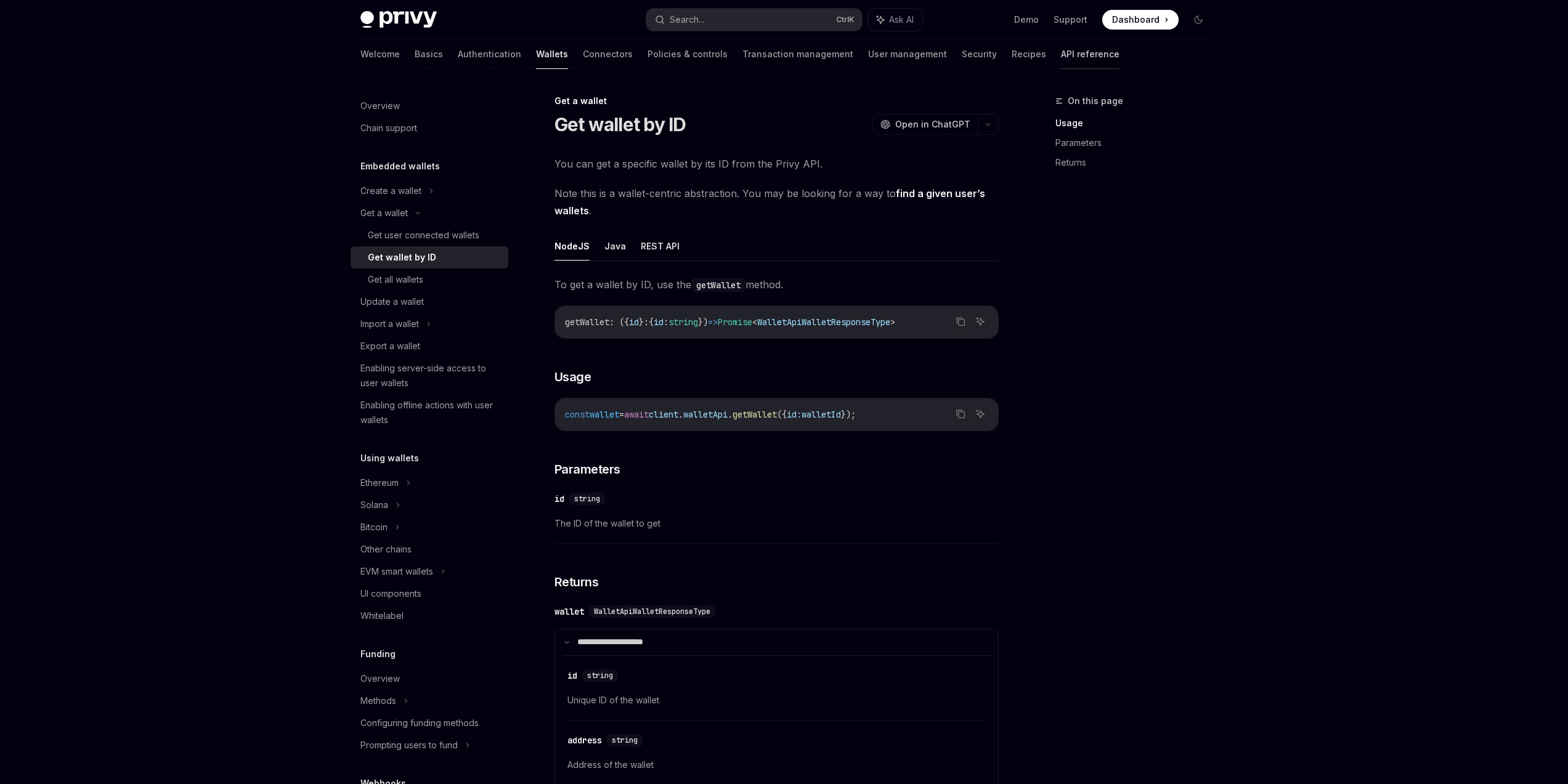
click at [1061, 55] on link "API reference" at bounding box center [1090, 54] width 58 height 29
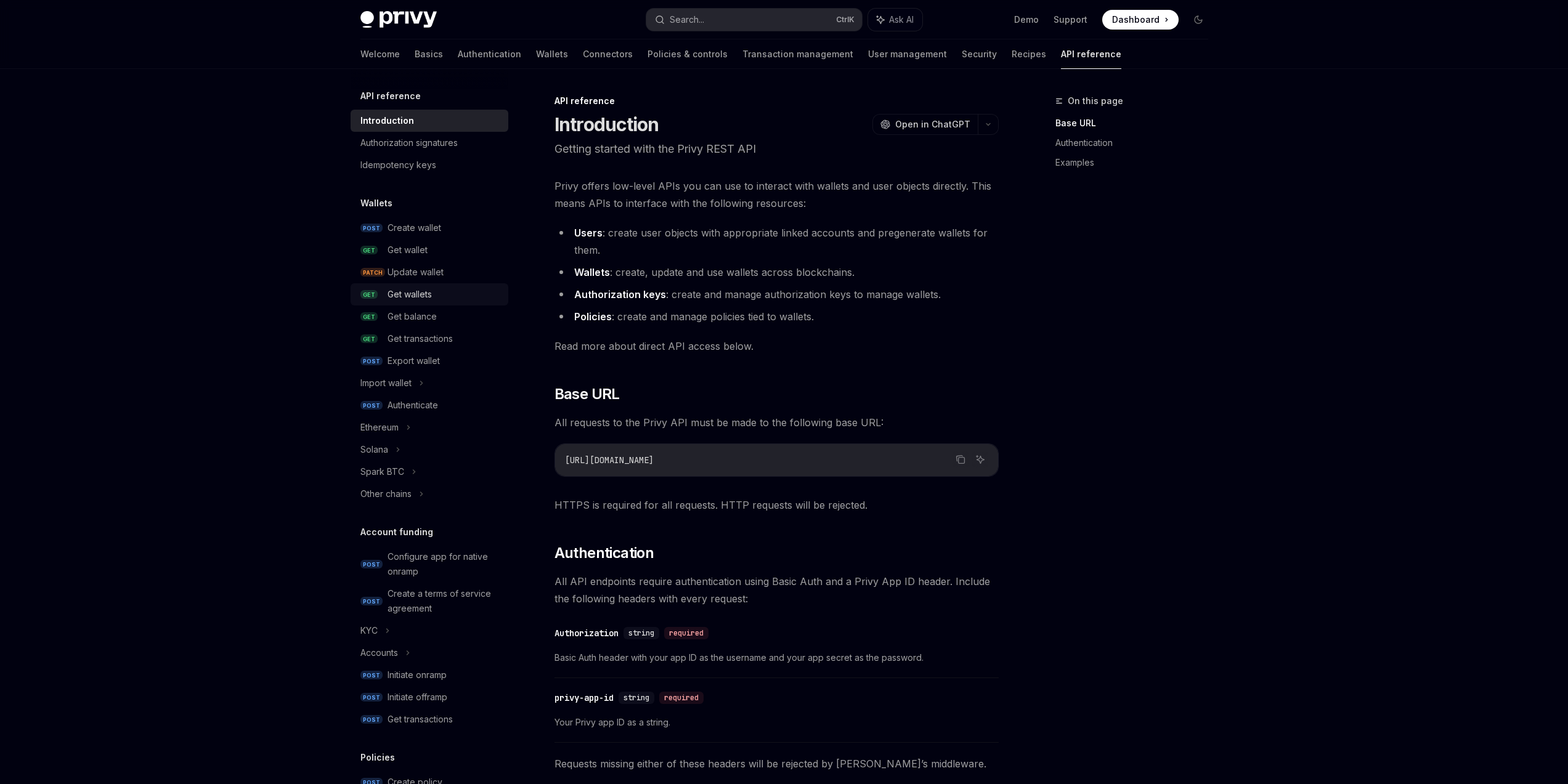
click at [425, 300] on div "Get wallets" at bounding box center [410, 295] width 45 height 15
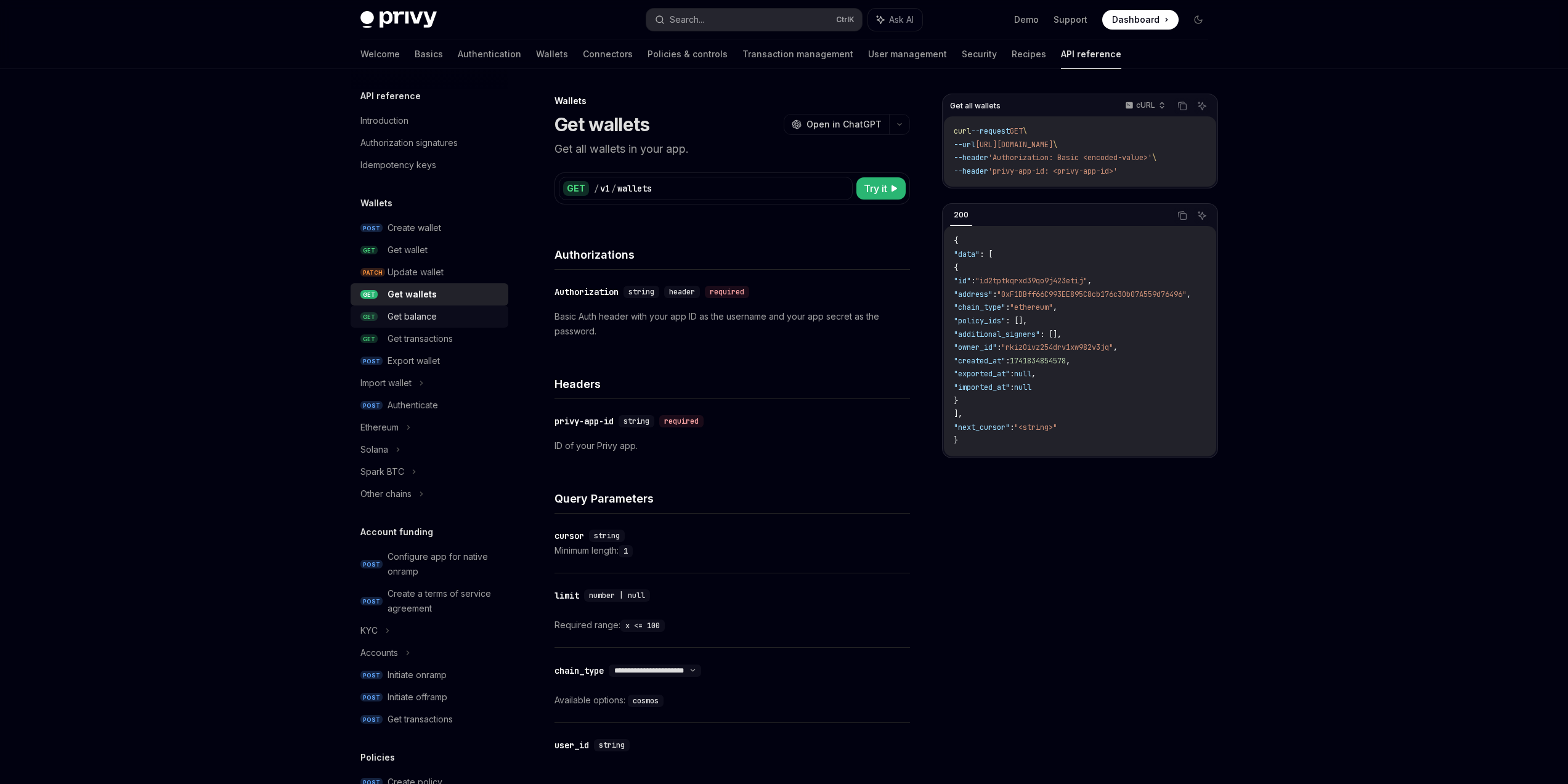
click at [460, 323] on div "Get balance" at bounding box center [444, 317] width 113 height 15
type textarea "*"
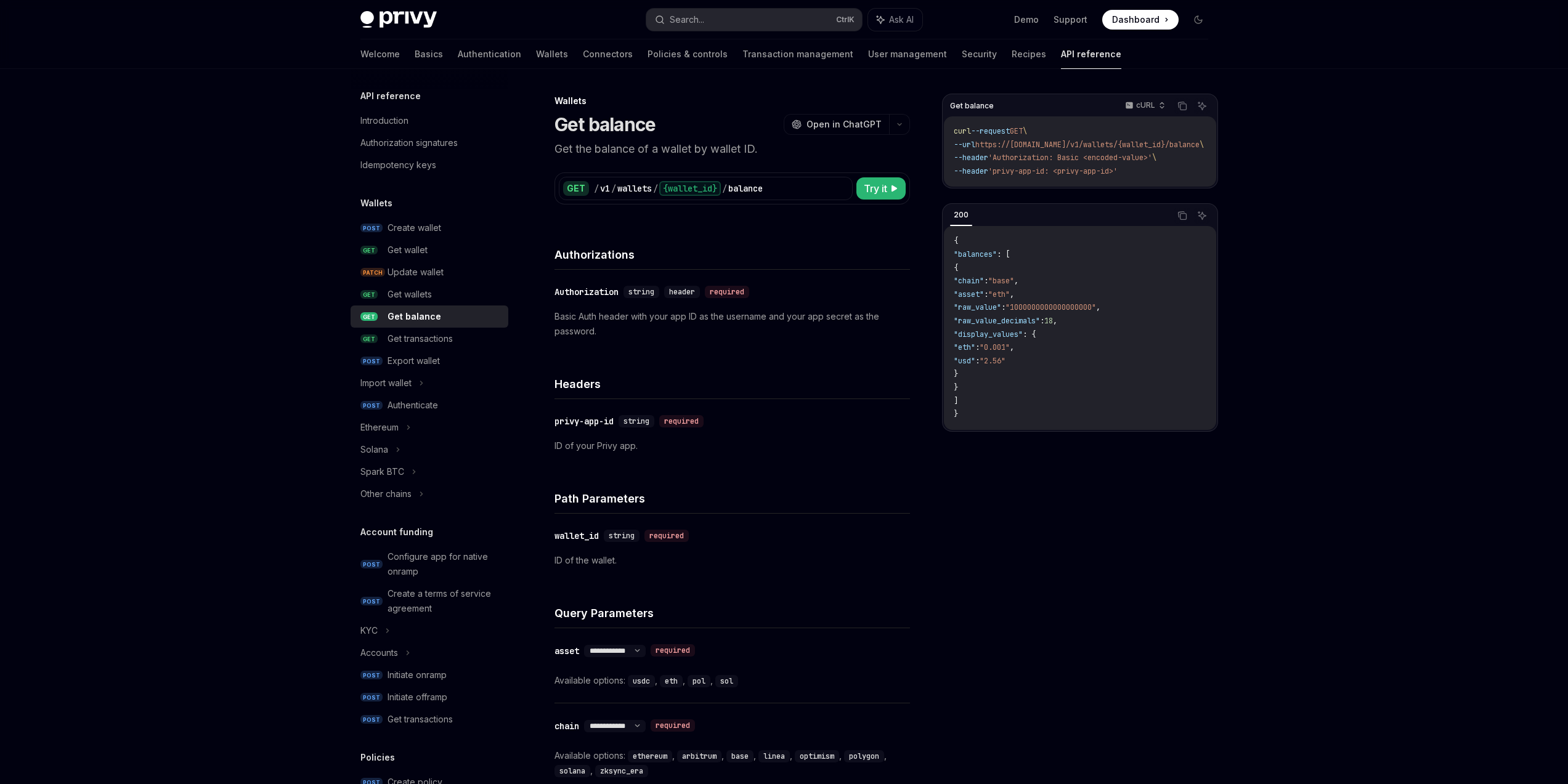
click at [1134, 472] on div "Get balance cURL Copy Ask AI curl --request GET \ --url https://[DOMAIN_NAME]/v…" at bounding box center [1080, 439] width 276 height 691
click at [1224, 541] on div "API reference Introduction Authorization signatures Idempotency keys Wallets PO…" at bounding box center [783, 638] width 906 height 1138
click at [996, 625] on div "Get balance cURL Copy Ask AI curl --request GET \ --url https://[DOMAIN_NAME]/v…" at bounding box center [1080, 439] width 276 height 691
drag, startPoint x: 966, startPoint y: 144, endPoint x: 1107, endPoint y: 141, distance: 141.0
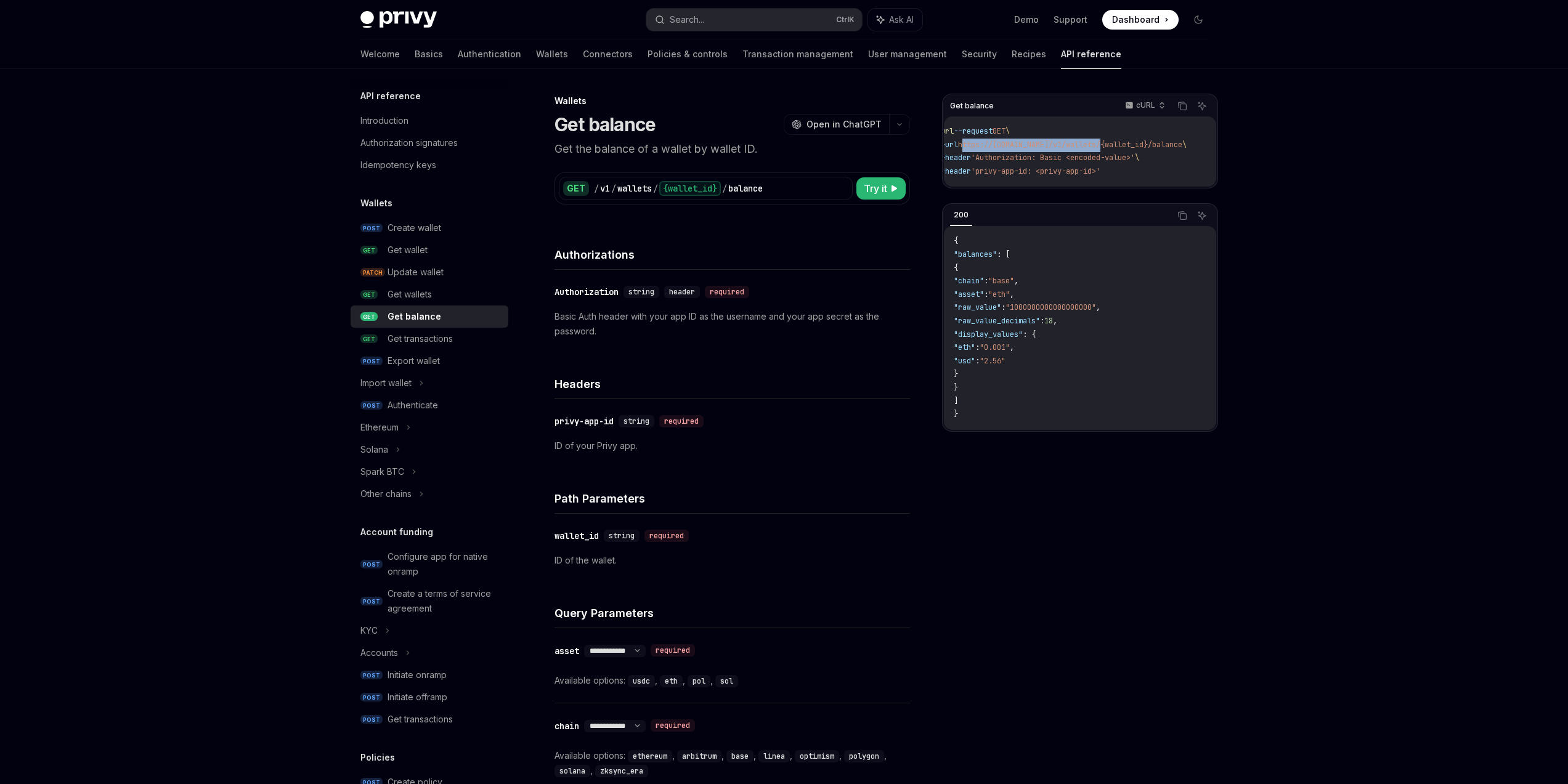
click at [1107, 141] on span "https://[DOMAIN_NAME]/v1/wallets/{wallet_id}/balance" at bounding box center [1070, 144] width 225 height 10
copy span "[URL][DOMAIN_NAME]"
drag, startPoint x: 1073, startPoint y: 193, endPoint x: 1093, endPoint y: 187, distance: 20.9
click at [1091, 189] on div "Get balance cURL Copy Ask AI curl --request GET \ --url https://[DOMAIN_NAME]/v…" at bounding box center [1080, 141] width 276 height 95
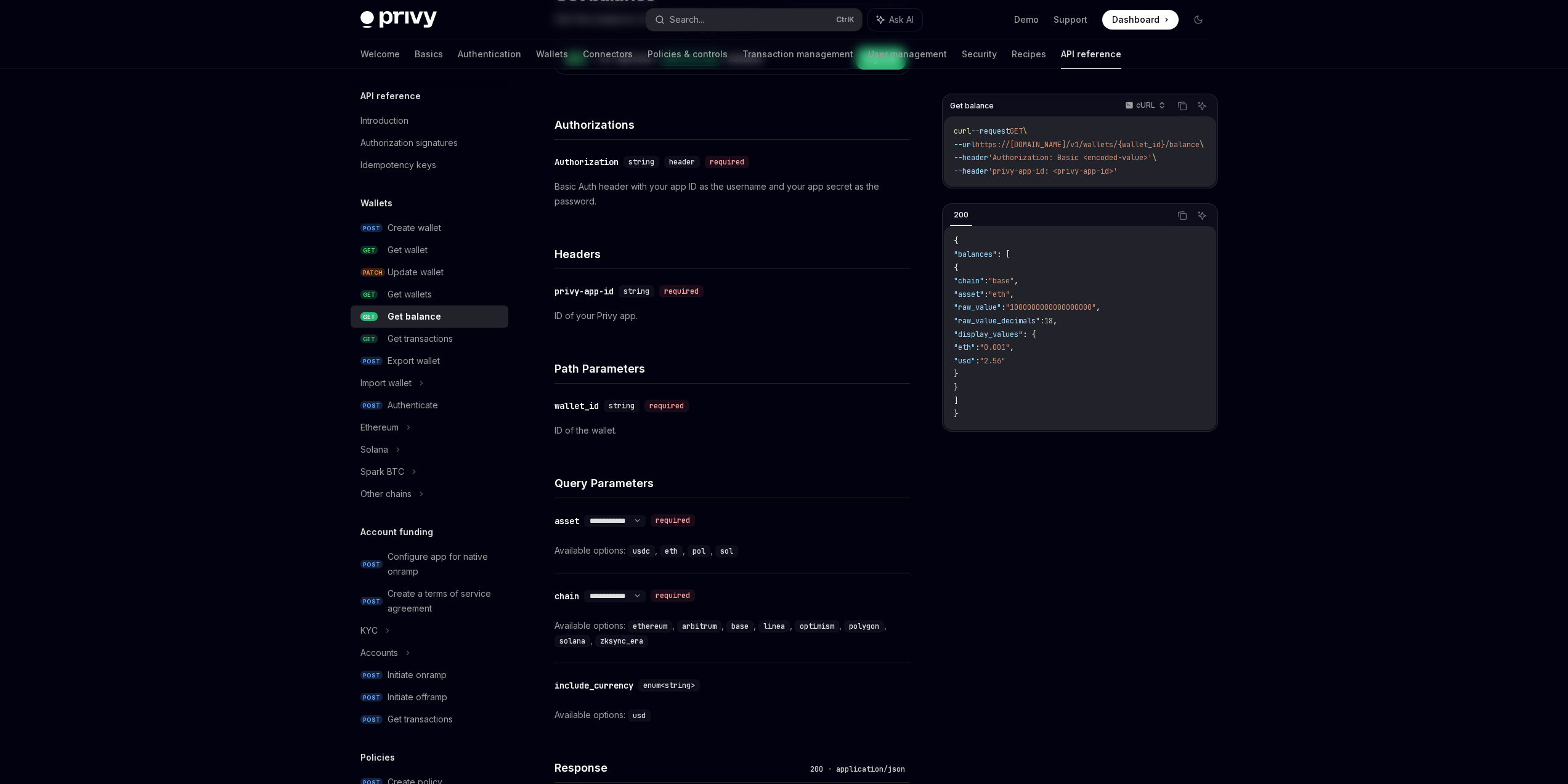
scroll to position [148, 0]
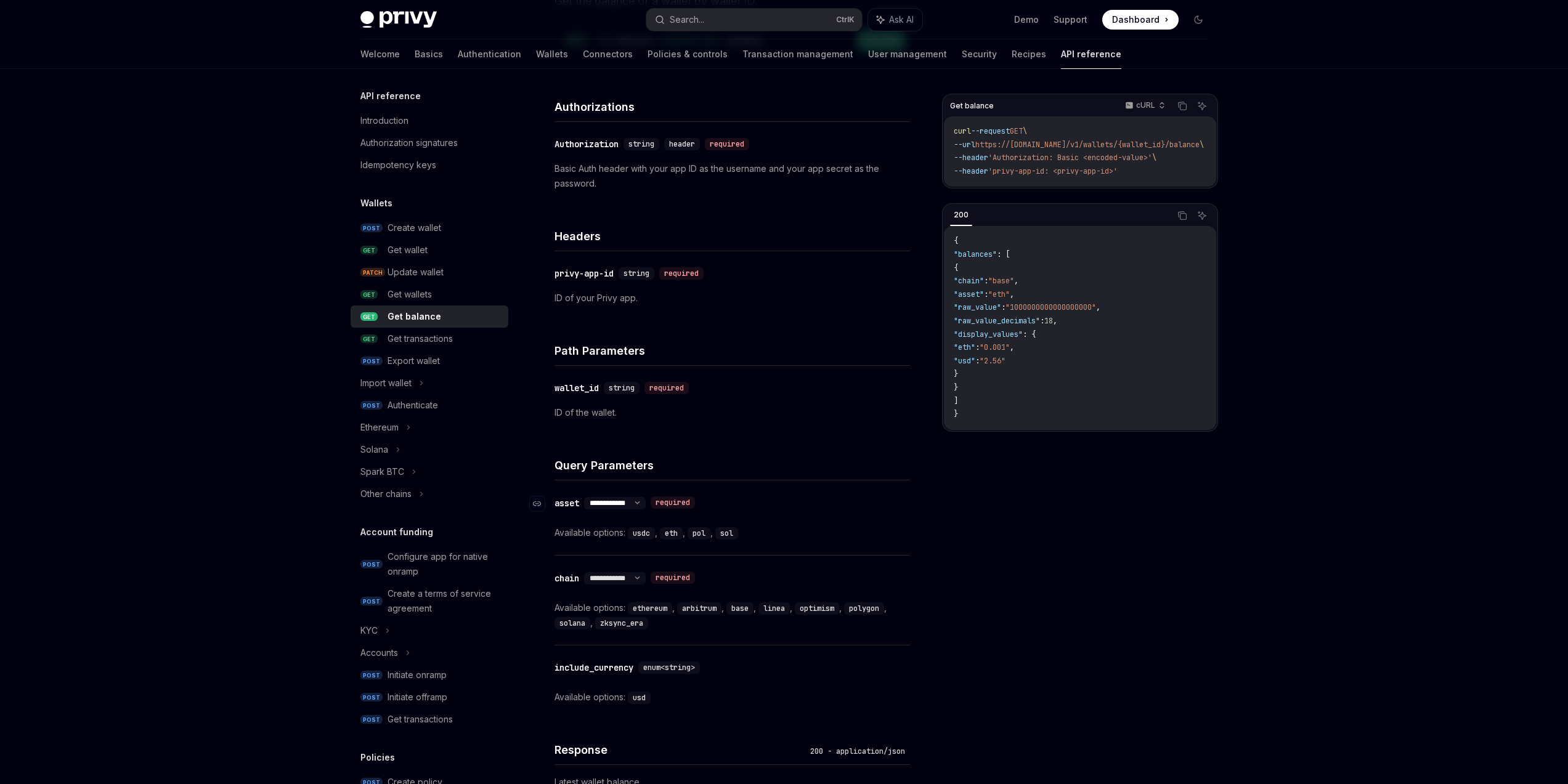
click at [645, 502] on select "**********" at bounding box center [614, 503] width 61 height 10
click at [676, 666] on span "enum<string>" at bounding box center [669, 667] width 52 height 10
click at [695, 668] on span "enum<string>" at bounding box center [669, 667] width 52 height 10
click at [642, 693] on code "usd" at bounding box center [639, 697] width 23 height 12
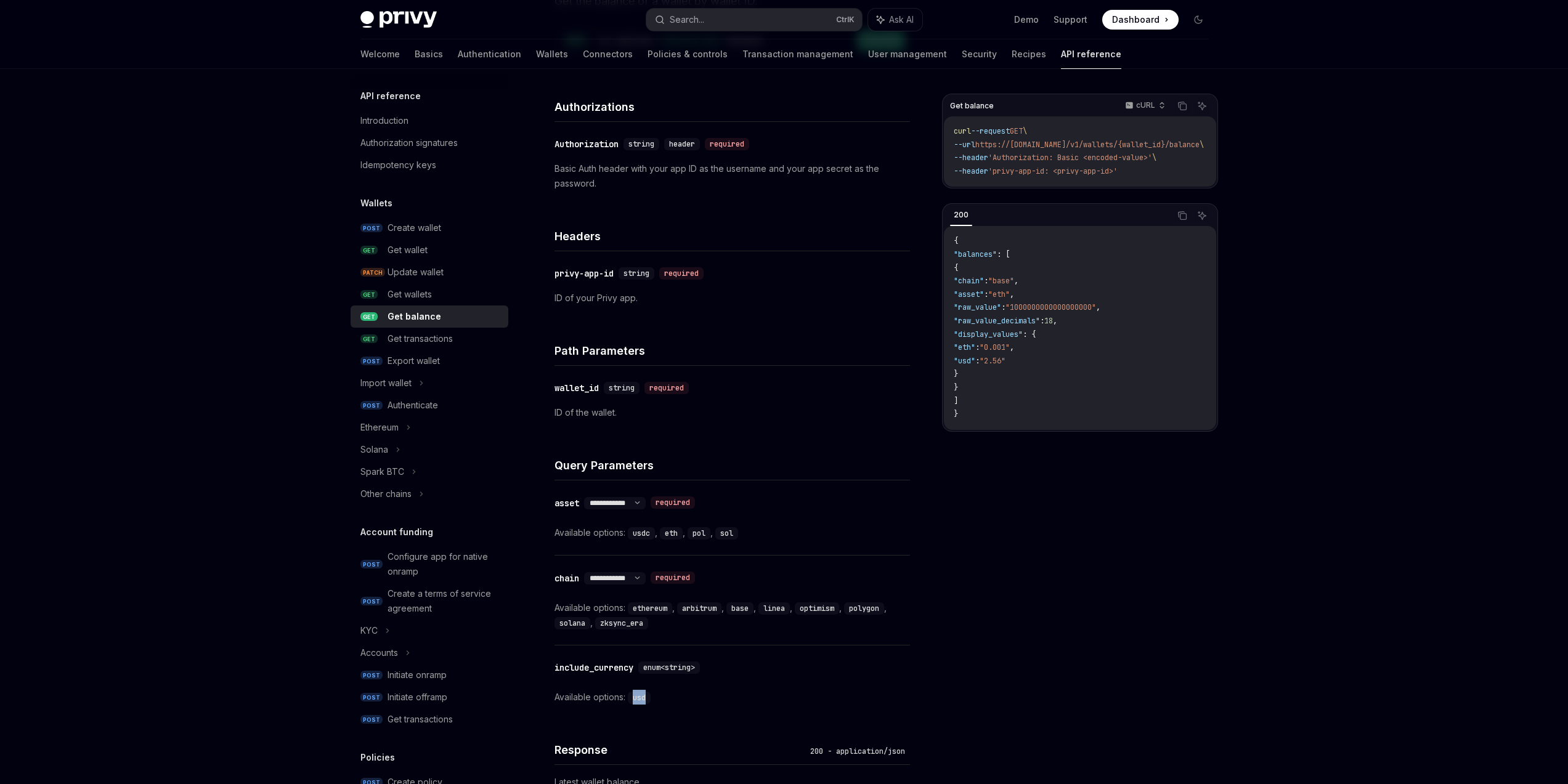
click at [642, 693] on code "usd" at bounding box center [639, 697] width 23 height 12
click at [1024, 682] on div "Get balance cURL Copy Ask AI curl --request GET \ --url https://[DOMAIN_NAME]/v…" at bounding box center [1080, 439] width 276 height 691
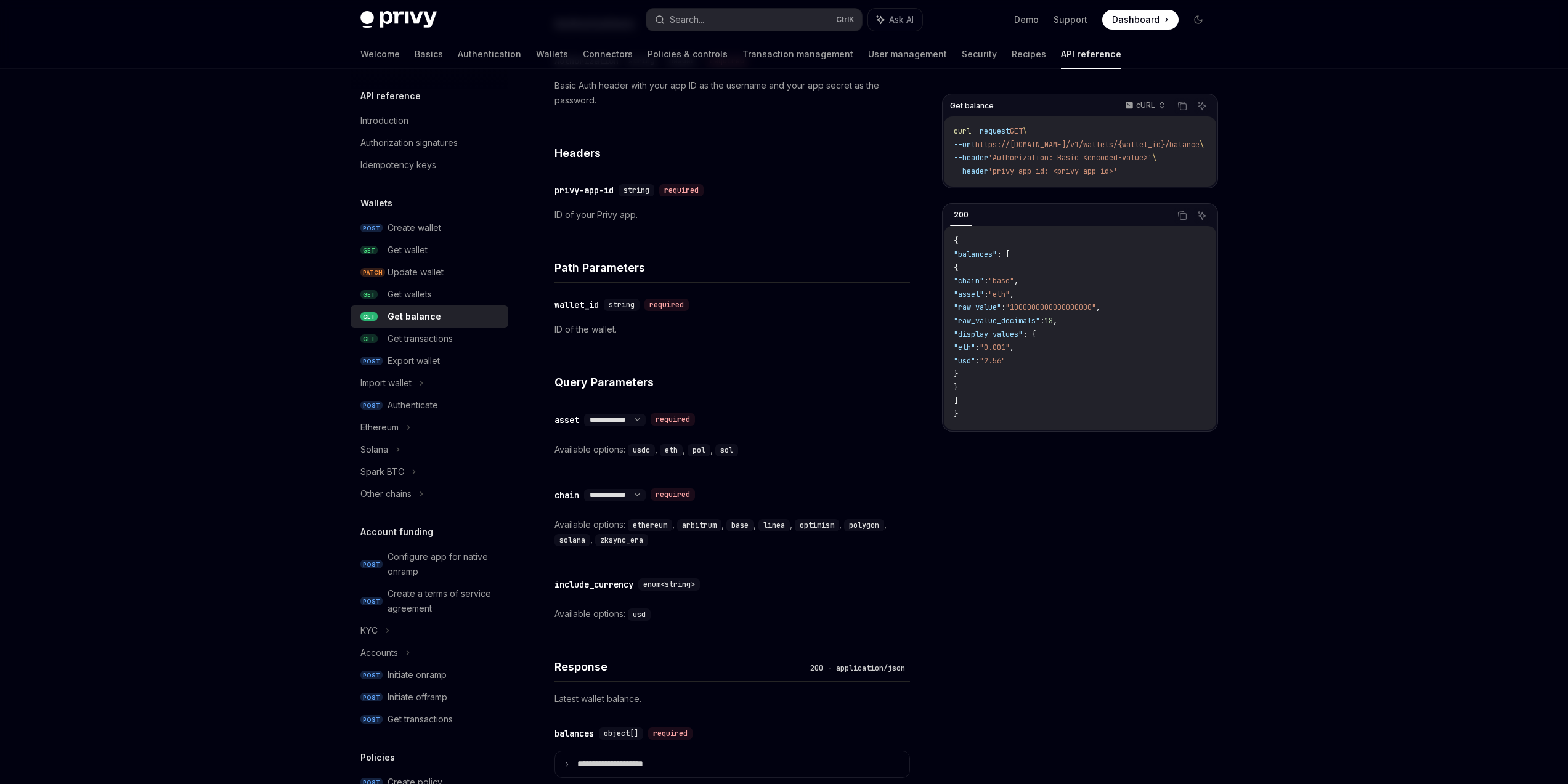
scroll to position [296, 0]
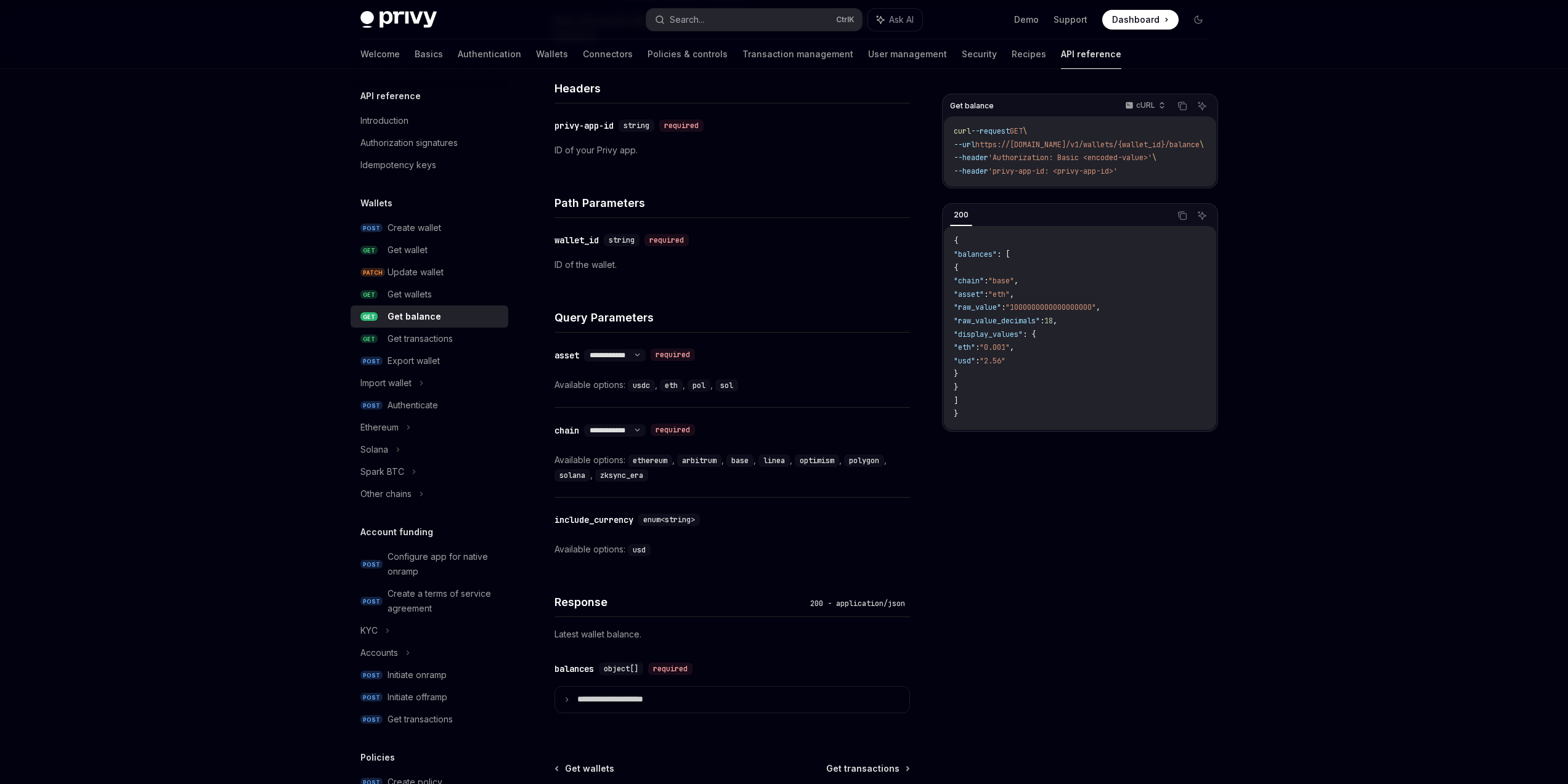
click at [1348, 433] on div "Privy Docs home page Search... Ctrl K Ask AI Demo Support Dashboard Dashboard S…" at bounding box center [784, 308] width 1568 height 1207
drag, startPoint x: 1090, startPoint y: 186, endPoint x: 1096, endPoint y: 187, distance: 6.1
click at [1096, 187] on div "curl --request GET \ --url https://[DOMAIN_NAME]/v1/wallets/{wallet_id}/balance…" at bounding box center [1080, 152] width 272 height 70
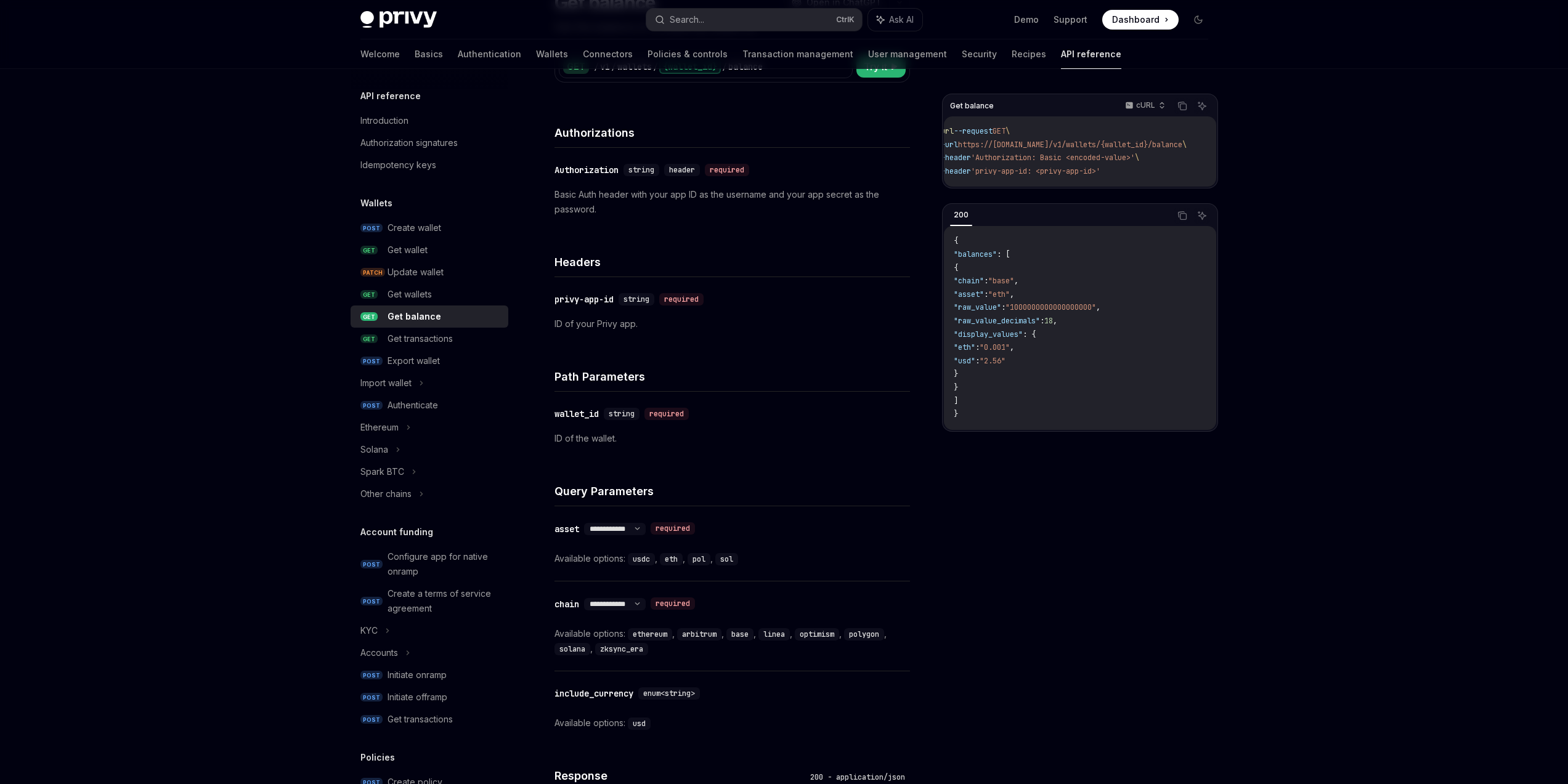
scroll to position [0, 0]
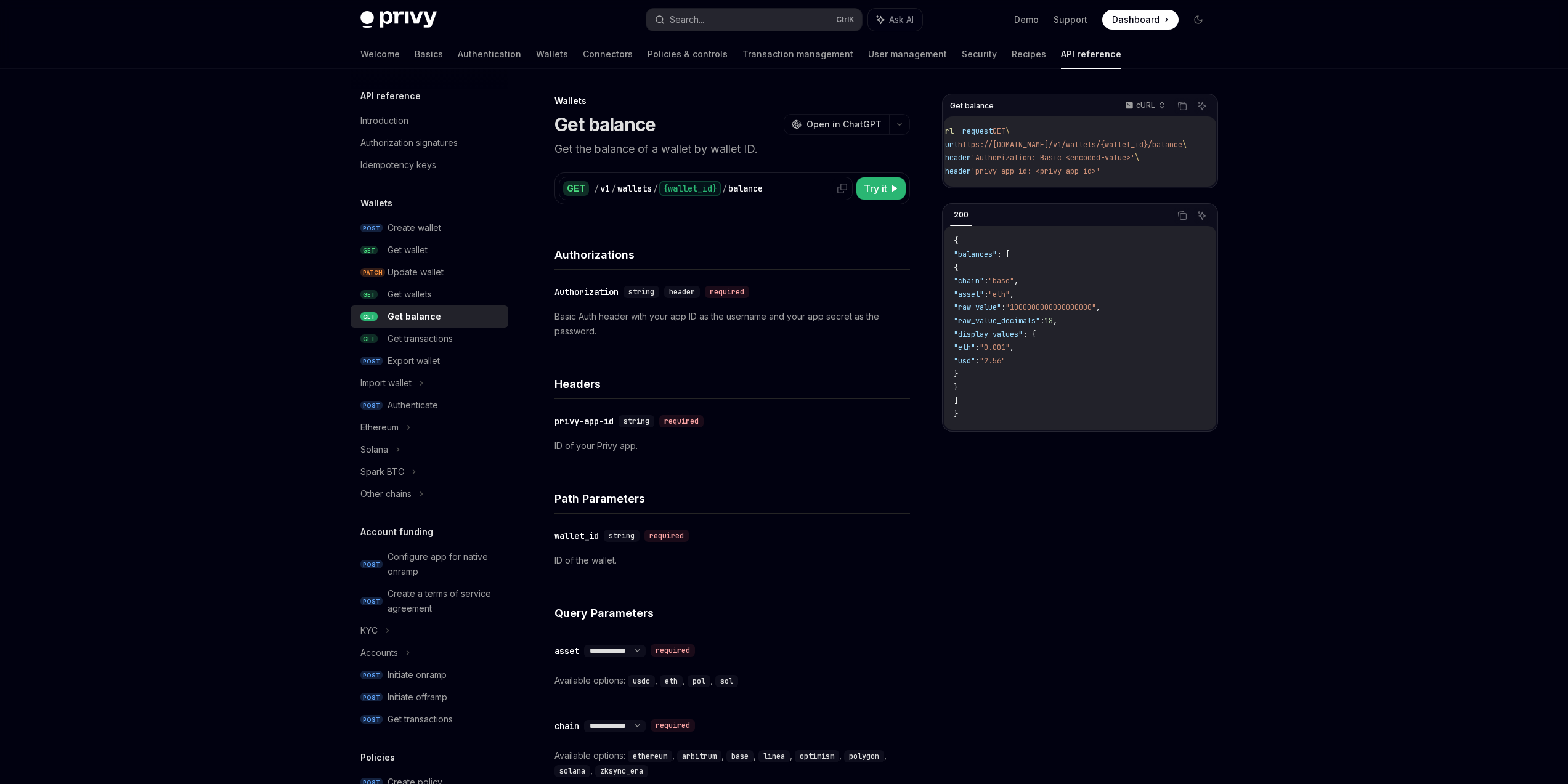
click at [705, 184] on div "{wallet_id}" at bounding box center [689, 188] width 61 height 15
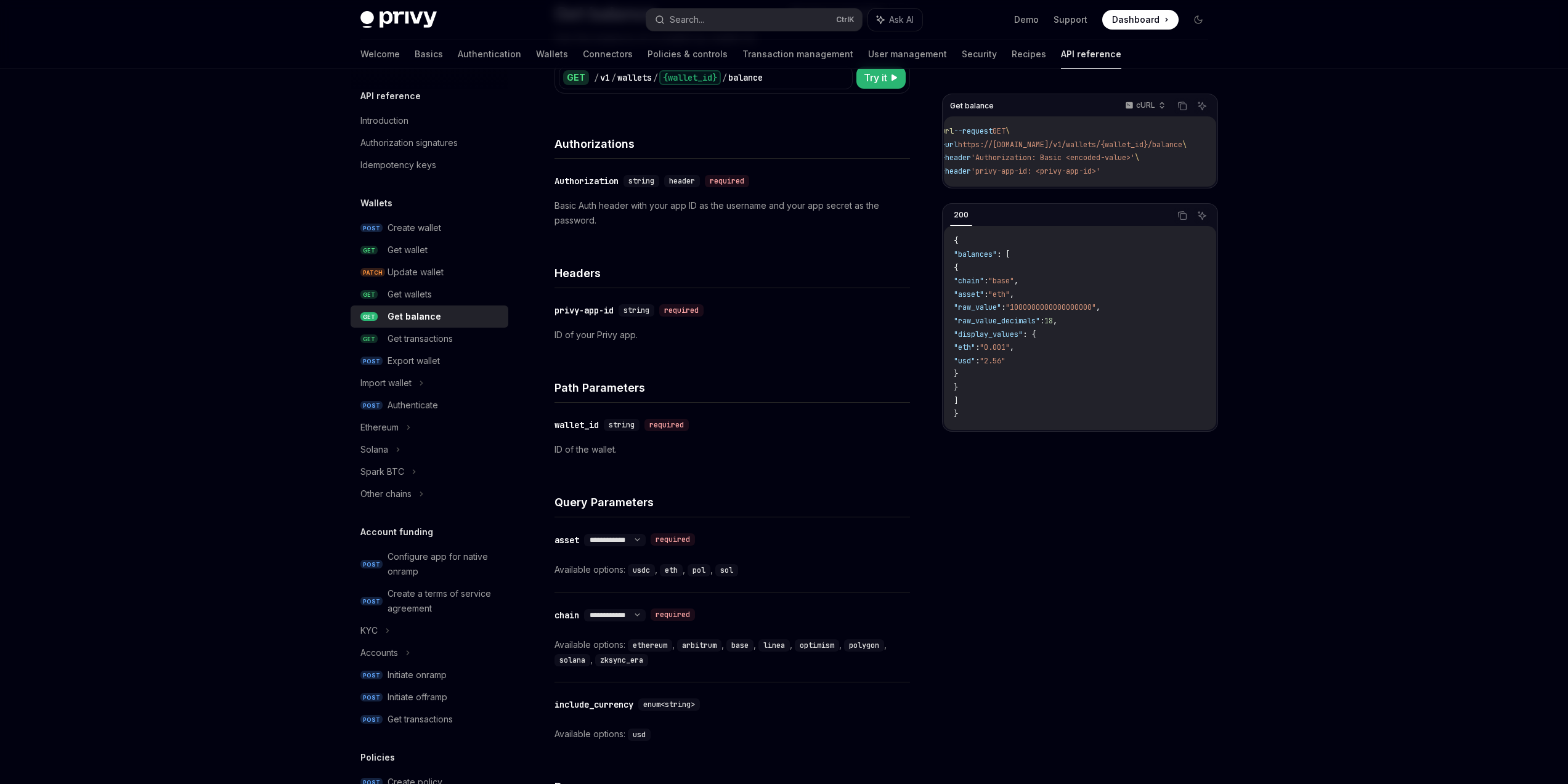
scroll to position [148, 0]
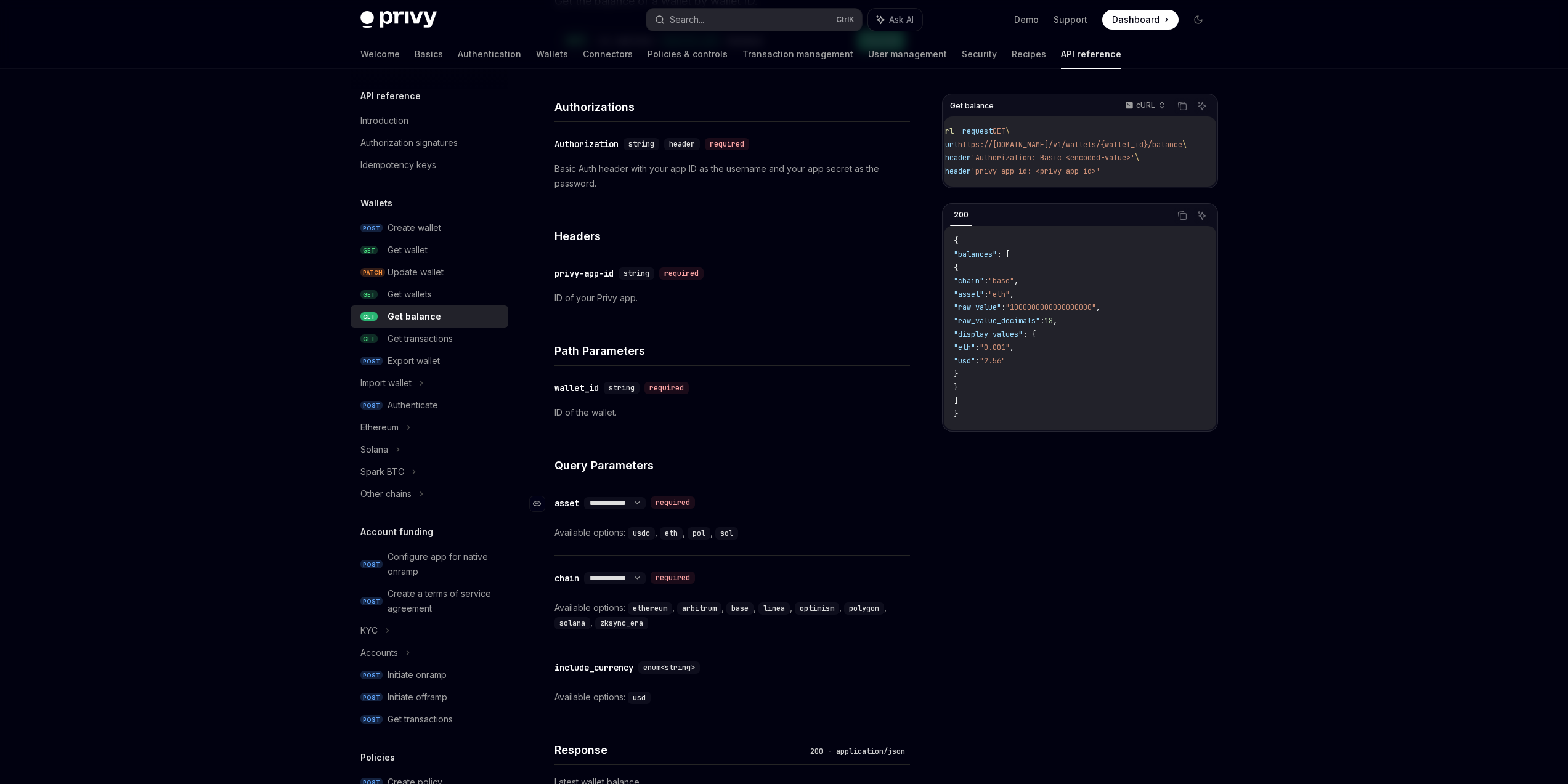
click at [640, 508] on div "**********" at bounding box center [614, 503] width 61 height 12
click at [642, 505] on select "**********" at bounding box center [614, 503] width 61 height 10
